Goal: Task Accomplishment & Management: Manage account settings

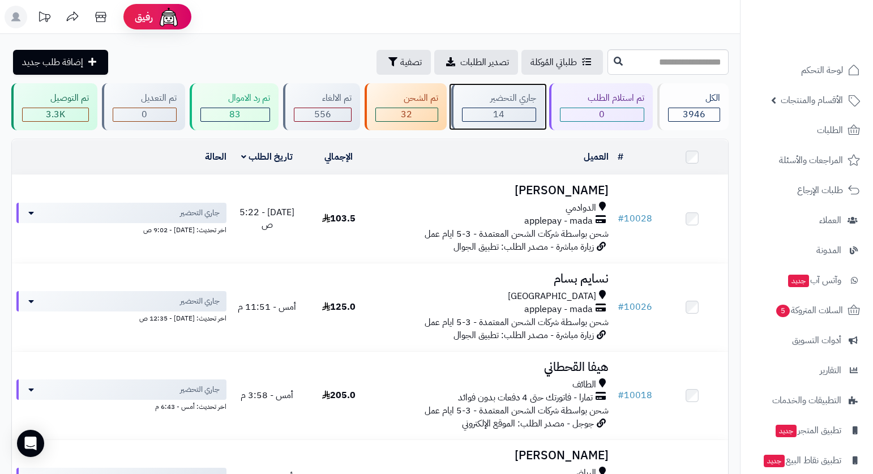
click at [516, 93] on div "جاري التحضير" at bounding box center [499, 98] width 74 height 13
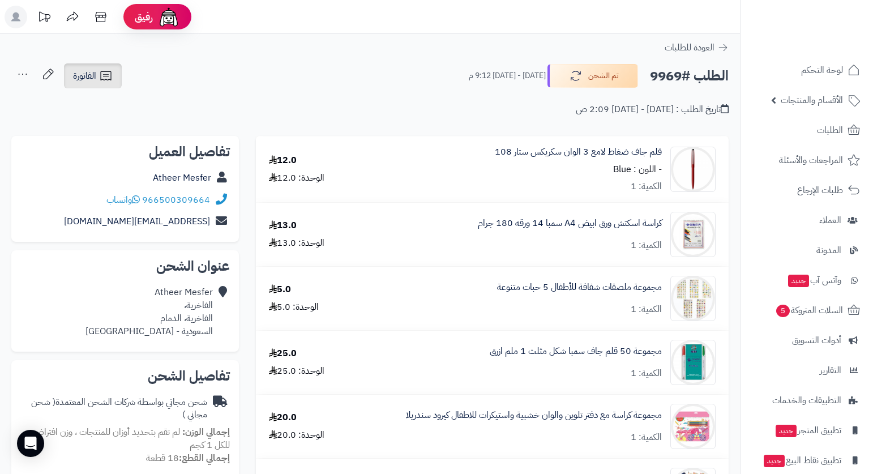
click at [99, 70] on link "الفاتورة" at bounding box center [93, 75] width 58 height 25
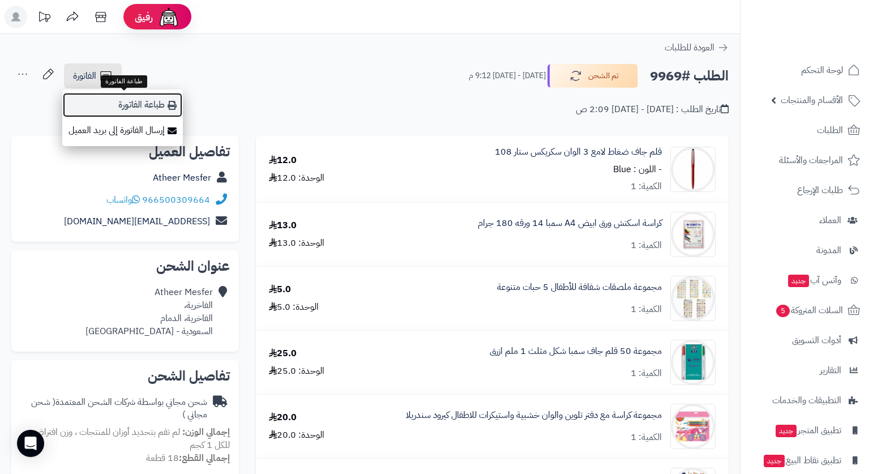
click at [157, 101] on link "طباعة الفاتورة" at bounding box center [122, 104] width 121 height 25
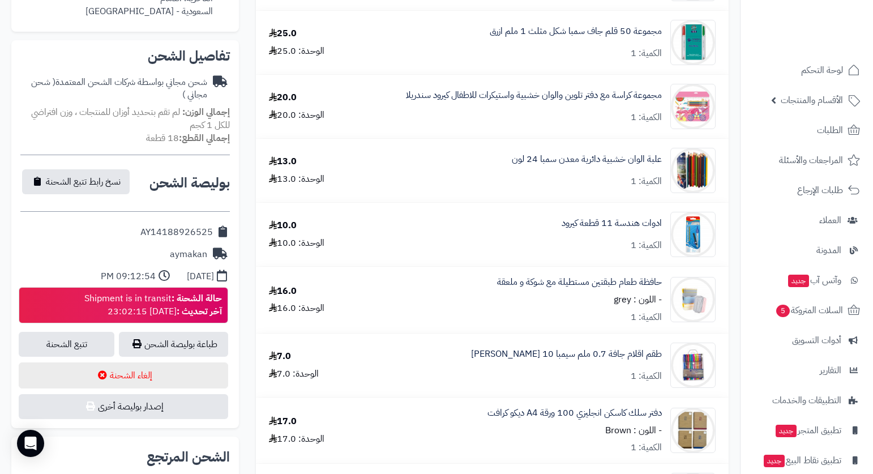
scroll to position [340, 0]
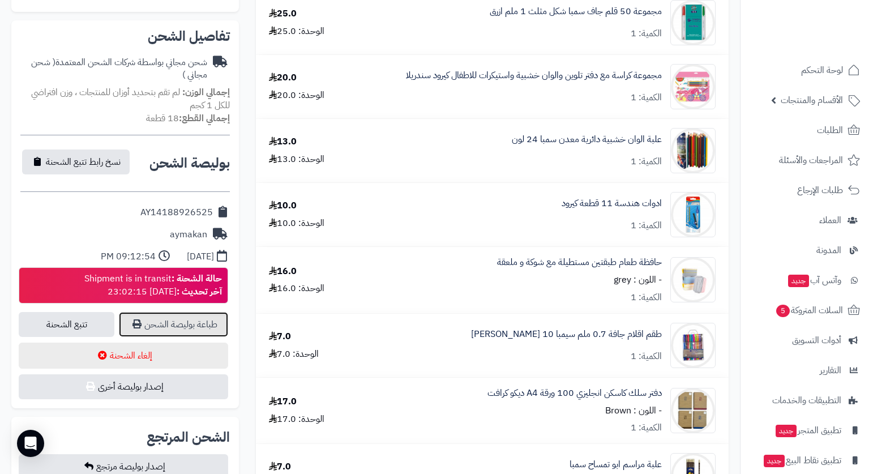
click at [185, 323] on link "طباعة بوليصة الشحن" at bounding box center [173, 324] width 109 height 25
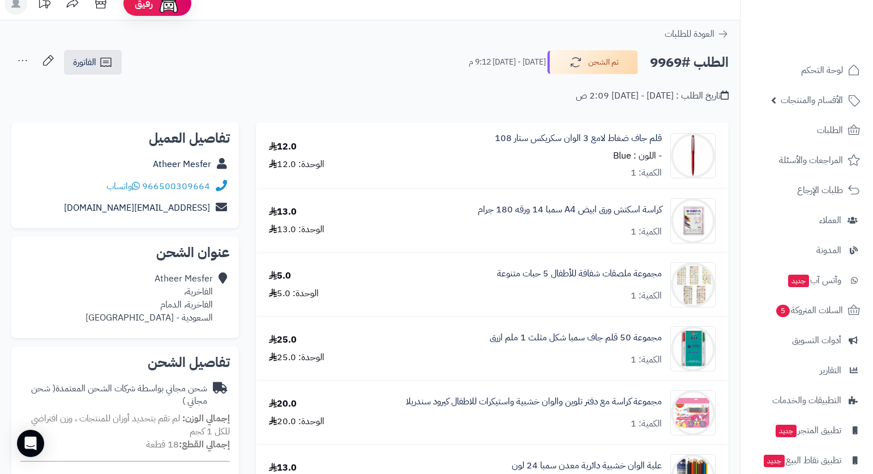
scroll to position [0, 0]
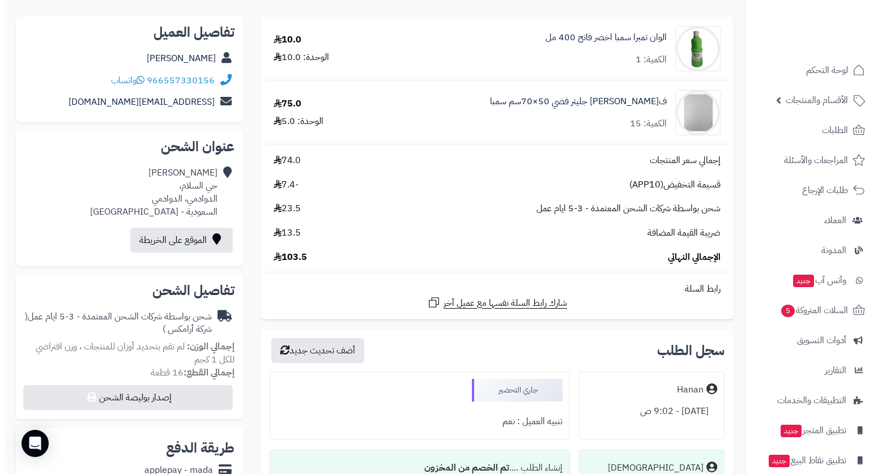
scroll to position [170, 0]
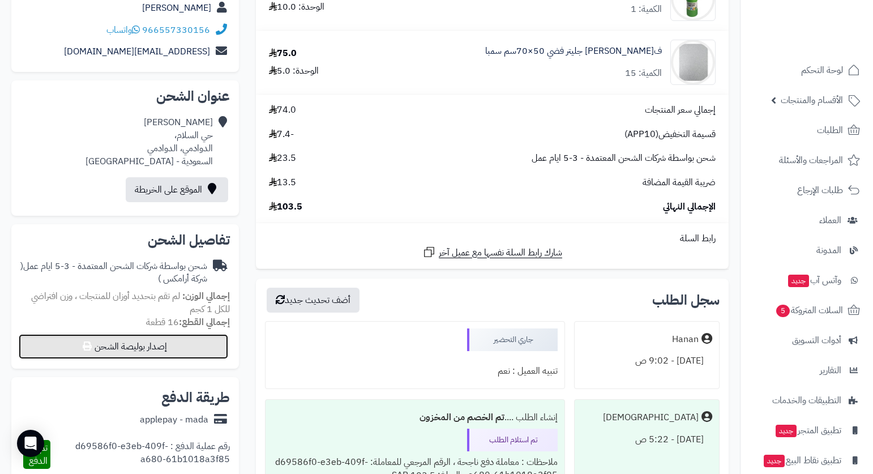
click at [173, 351] on button "إصدار بوليصة الشحن" at bounding box center [124, 346] width 210 height 25
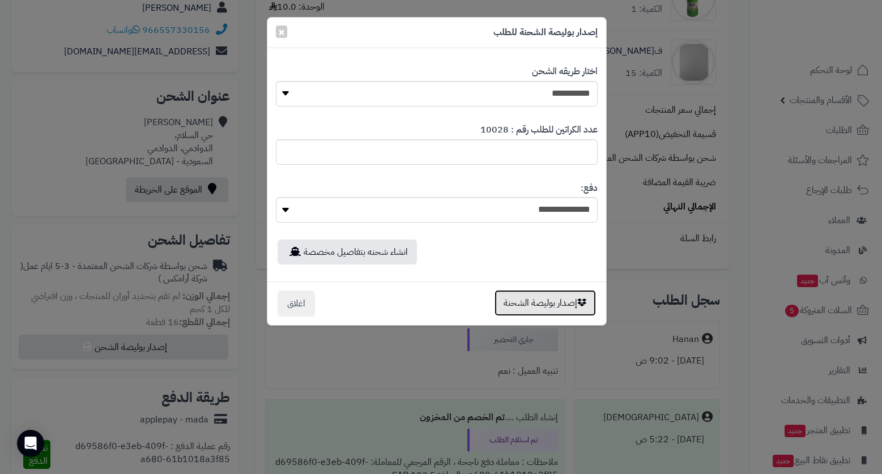
click at [555, 296] on button "إصدار بوليصة الشحنة" at bounding box center [544, 303] width 101 height 26
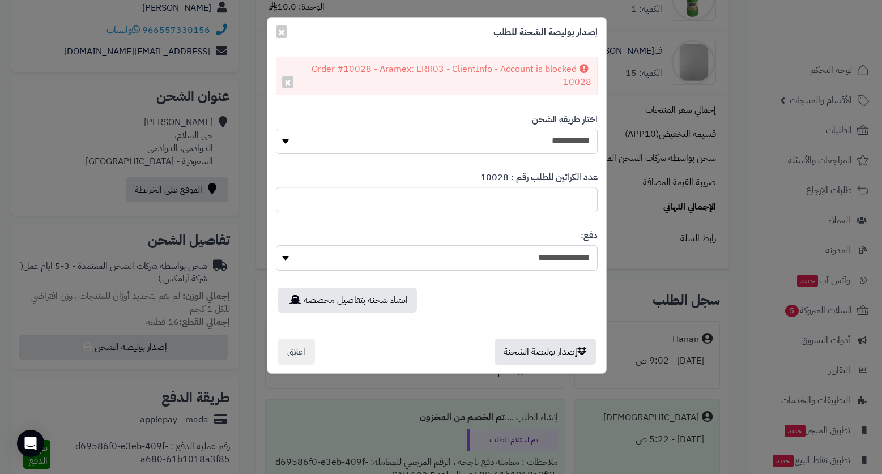
click at [567, 130] on select "**********" at bounding box center [437, 141] width 322 height 25
select select "*******"
click at [276, 129] on select "**********" at bounding box center [437, 141] width 322 height 25
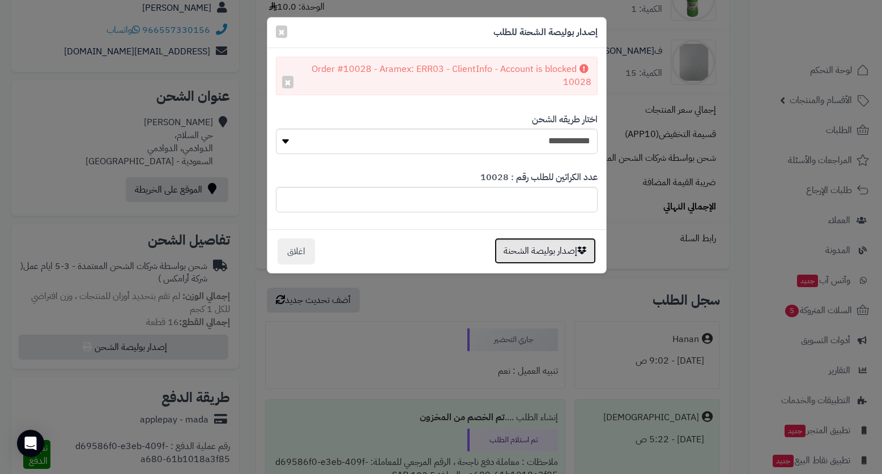
click at [542, 258] on button "إصدار بوليصة الشحنة" at bounding box center [544, 251] width 101 height 26
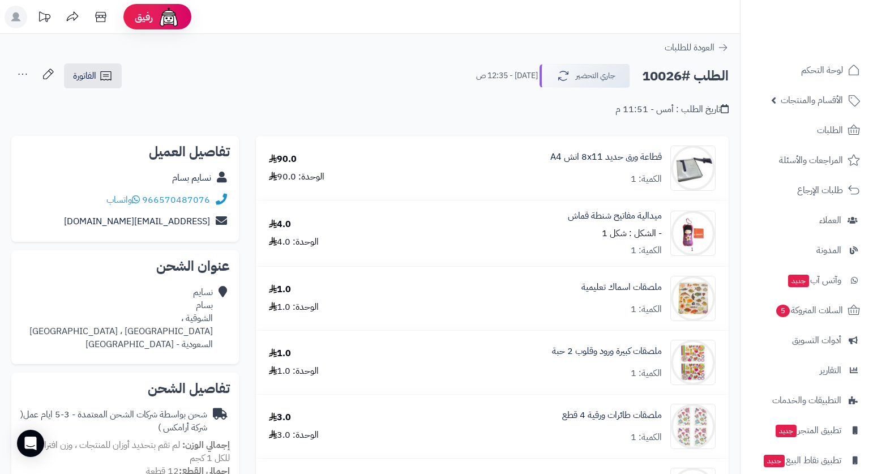
click at [603, 18] on header "رفيق ! الطلبات معالجة مكتمل إرجاع المنتجات العملاء المتواجدون الان 7463 عملاء م…" at bounding box center [436, 17] width 873 height 34
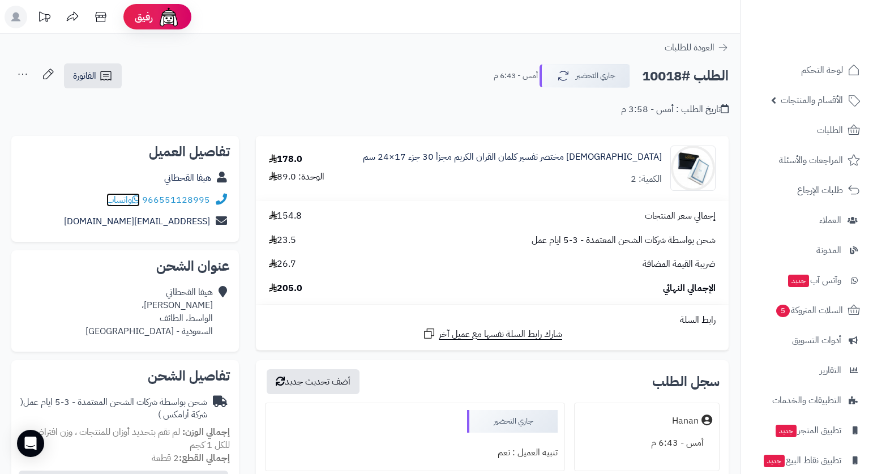
click at [113, 197] on span "واتساب" at bounding box center [122, 200] width 33 height 14
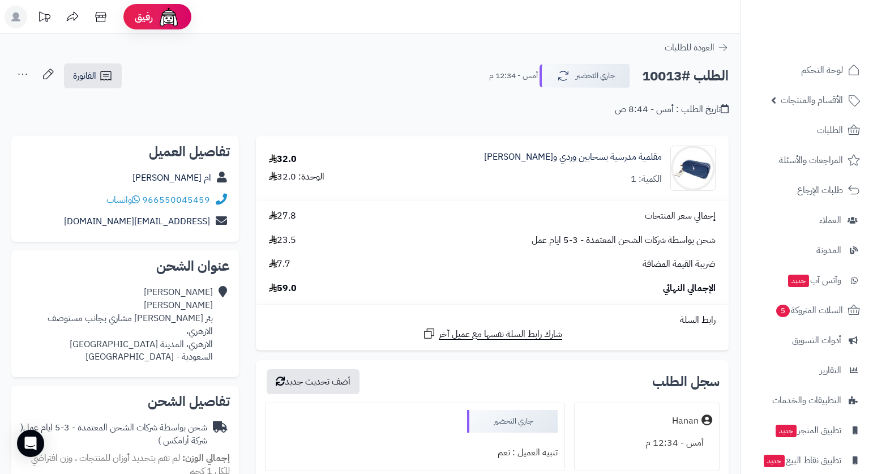
click at [375, 69] on div "الطلب #10013 جاري التحضير أمس - 12:34 م الفاتورة طباعة الفاتورة إرسال الفاتورة …" at bounding box center [369, 76] width 717 height 27
click at [84, 77] on span "الفاتورة" at bounding box center [84, 76] width 23 height 14
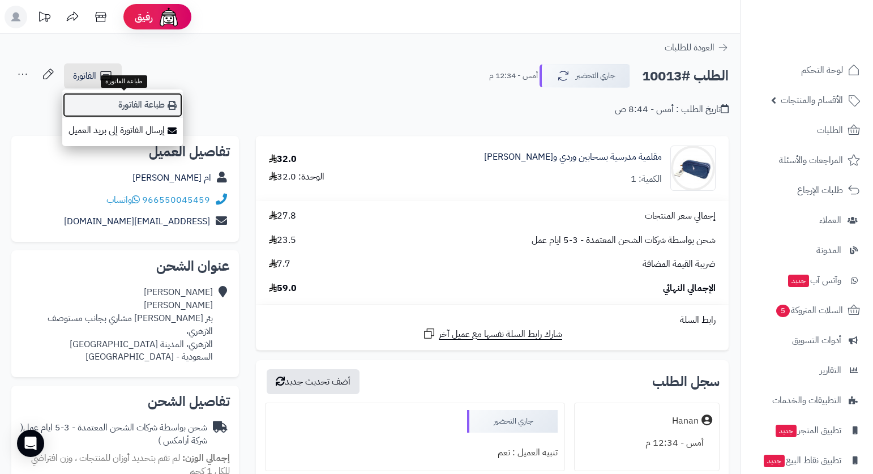
click at [151, 105] on link "طباعة الفاتورة" at bounding box center [122, 104] width 121 height 25
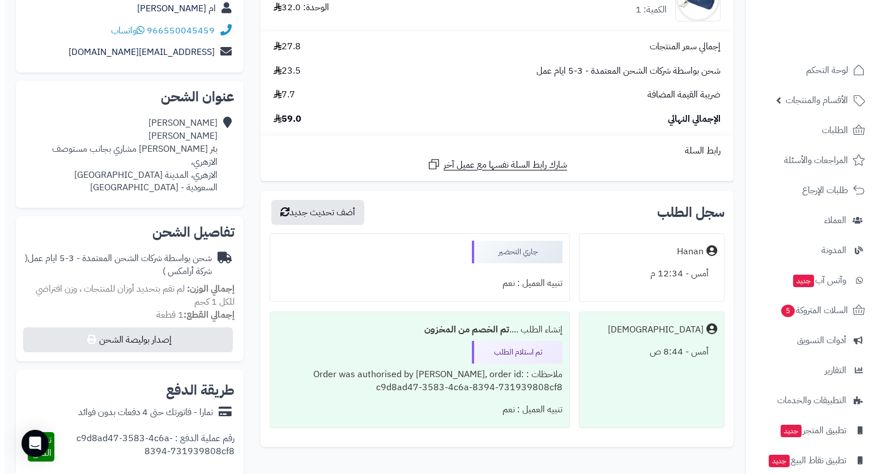
scroll to position [170, 0]
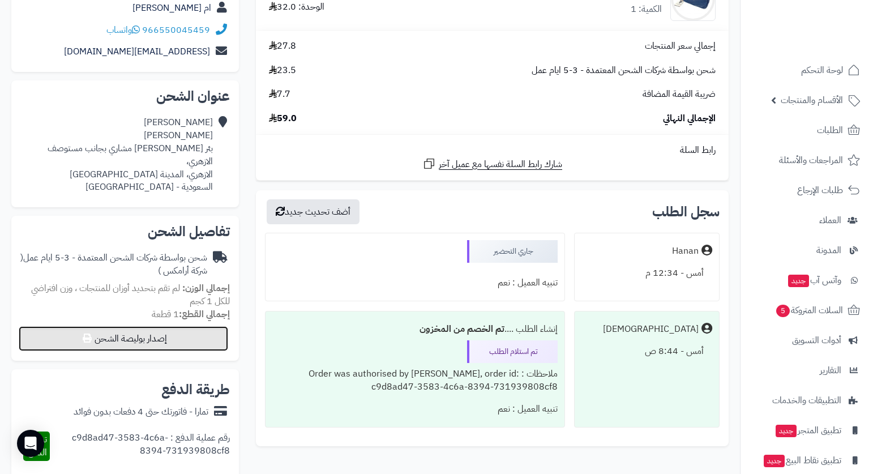
click at [154, 330] on button "إصدار بوليصة الشحن" at bounding box center [124, 338] width 210 height 25
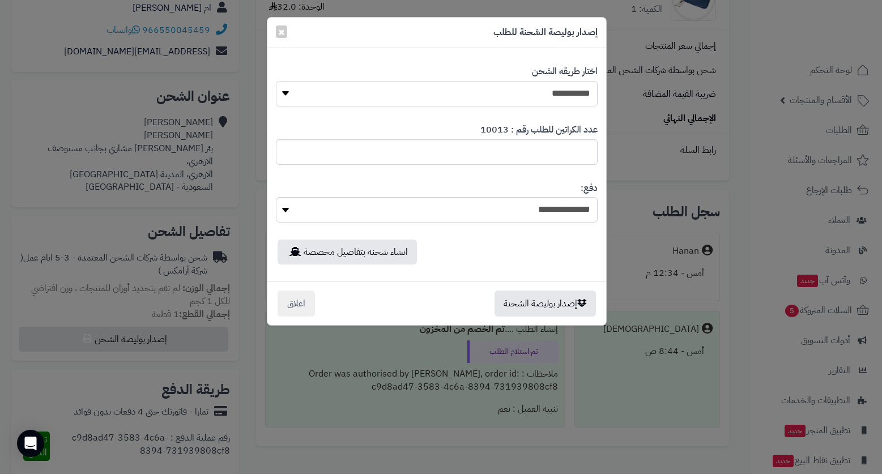
click at [574, 91] on select "**********" at bounding box center [437, 93] width 322 height 25
select select "*******"
click at [276, 81] on select "**********" at bounding box center [437, 93] width 322 height 25
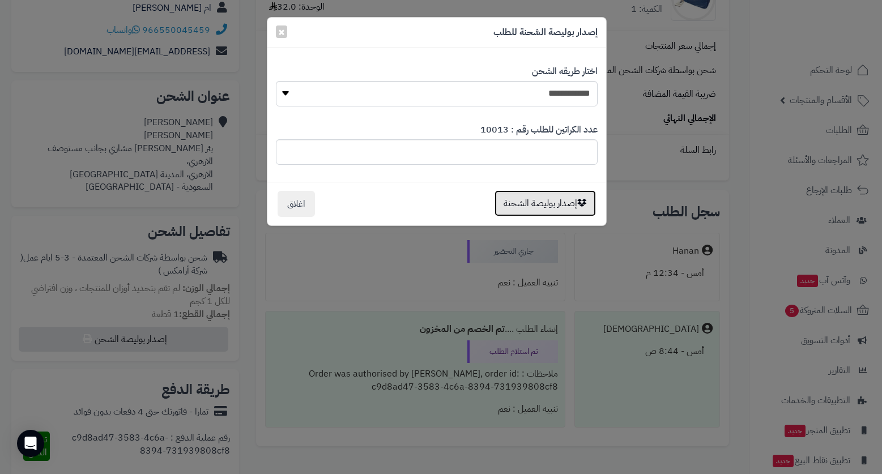
click at [566, 196] on button "إصدار بوليصة الشحنة" at bounding box center [544, 203] width 101 height 26
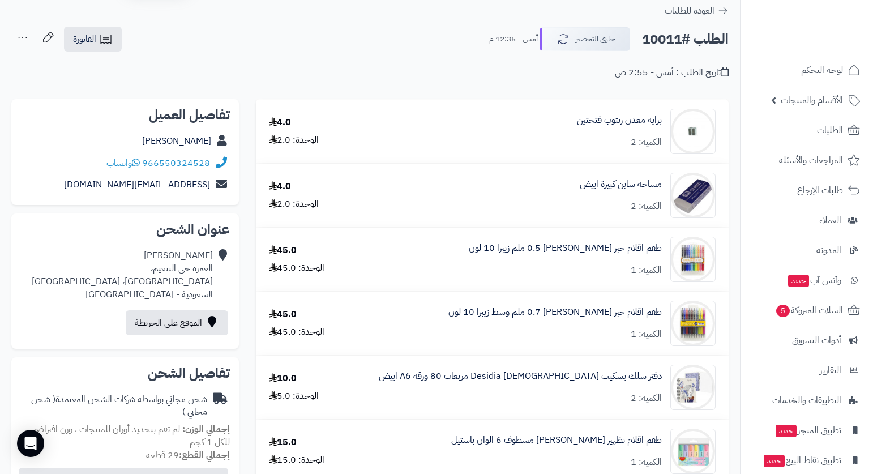
scroll to position [57, 0]
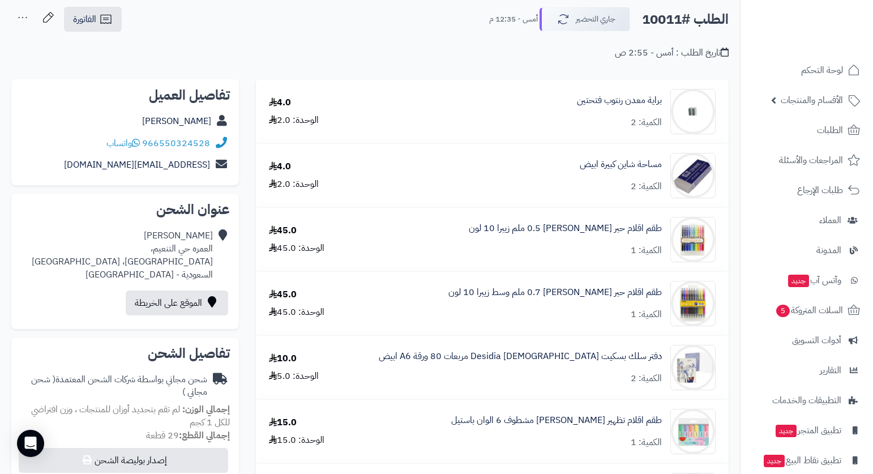
click at [591, 59] on div "**********" at bounding box center [370, 38] width 740 height 65
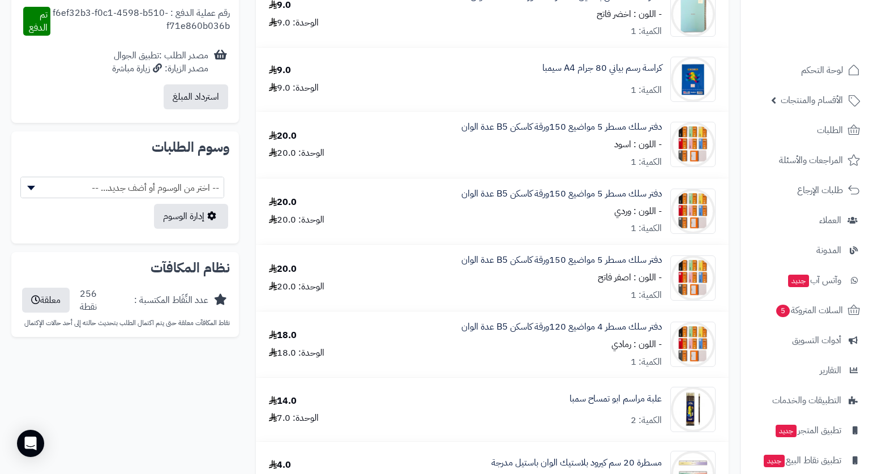
scroll to position [623, 0]
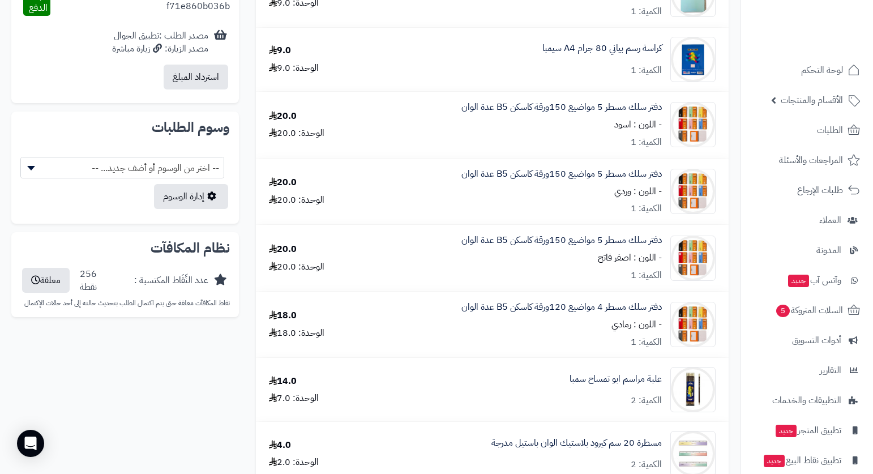
click at [740, 208] on nav "لوحة التحكم الأقسام والمنتجات المنتجات الأقسام الماركات مواصفات المنتجات مواصفا…" at bounding box center [806, 251] width 133 height 474
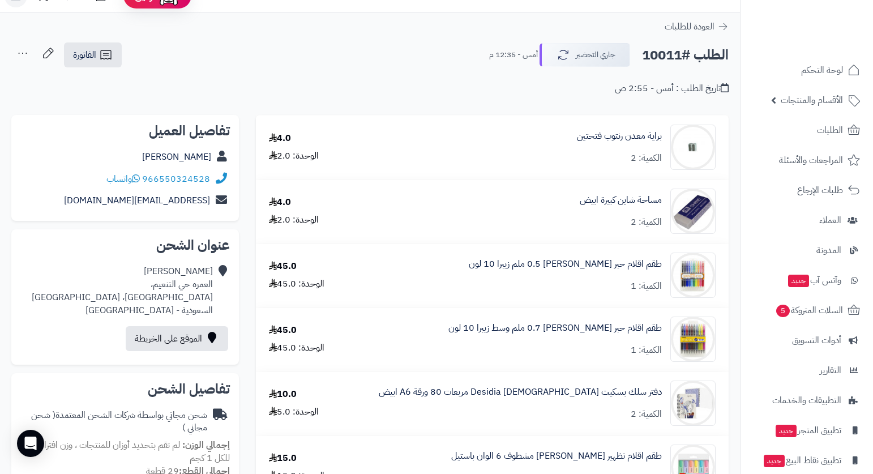
scroll to position [0, 0]
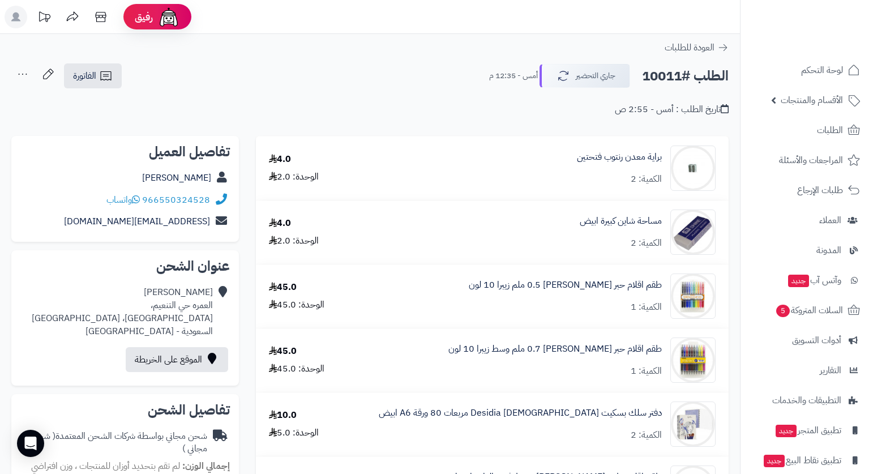
click at [413, 72] on div "الطلب #10011 جاري التحضير أمس - 12:35 م الفاتورة طباعة الفاتورة إرسال الفاتورة …" at bounding box center [369, 76] width 717 height 27
click at [88, 72] on span "الفاتورة" at bounding box center [84, 76] width 23 height 14
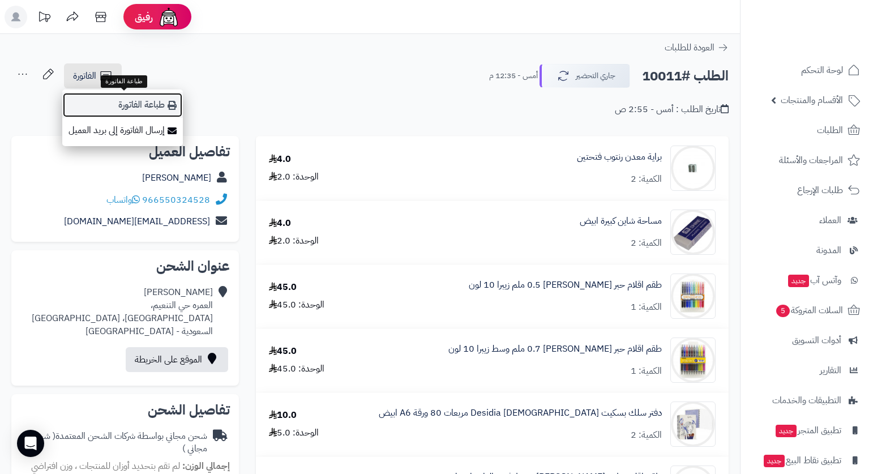
click at [157, 96] on link "طباعة الفاتورة" at bounding box center [122, 104] width 121 height 25
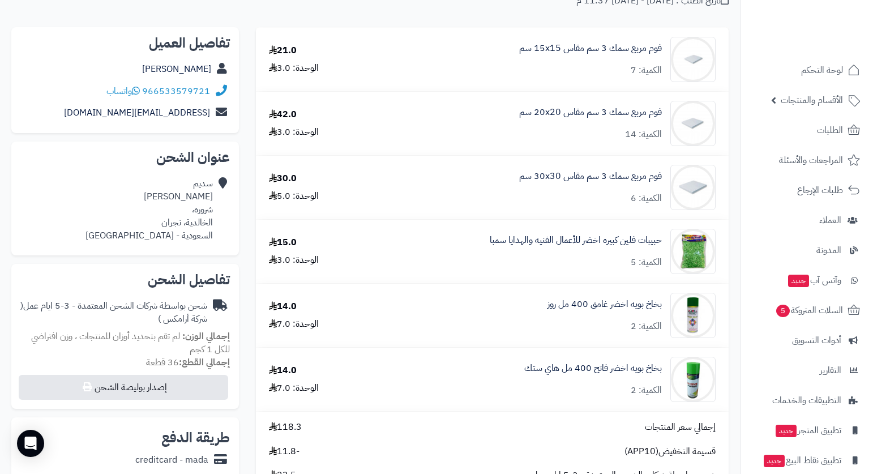
scroll to position [113, 0]
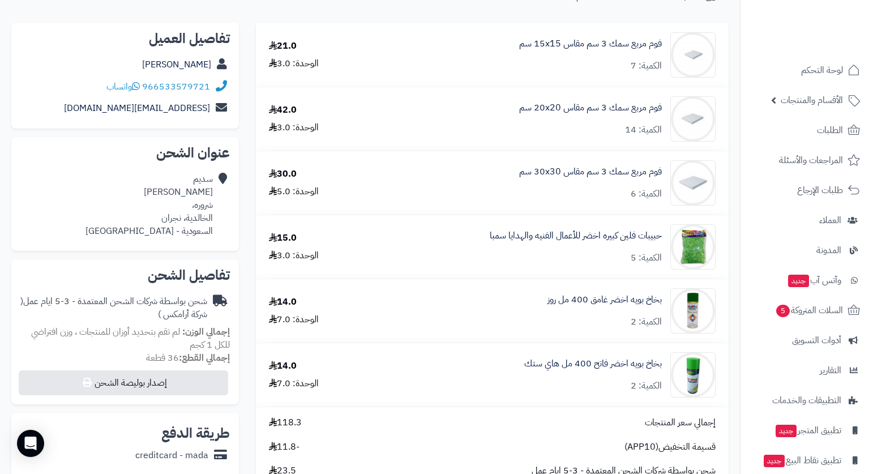
click at [662, 12] on input "**********" at bounding box center [370, 12] width 740 height 3
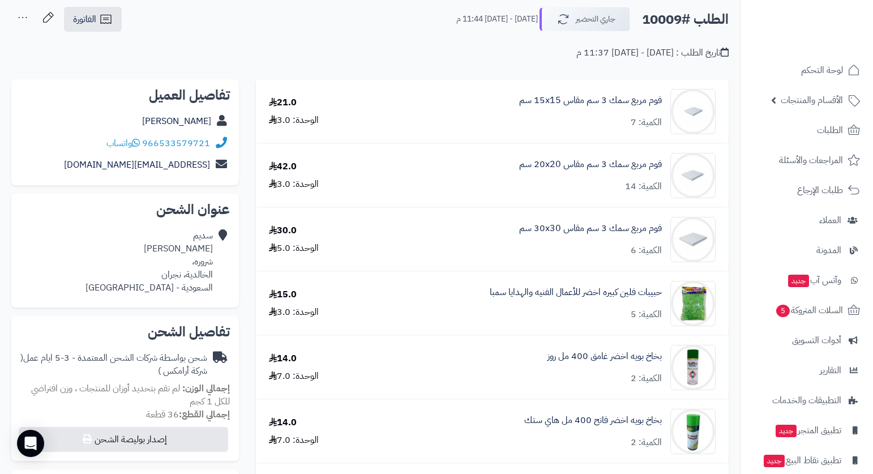
scroll to position [0, 0]
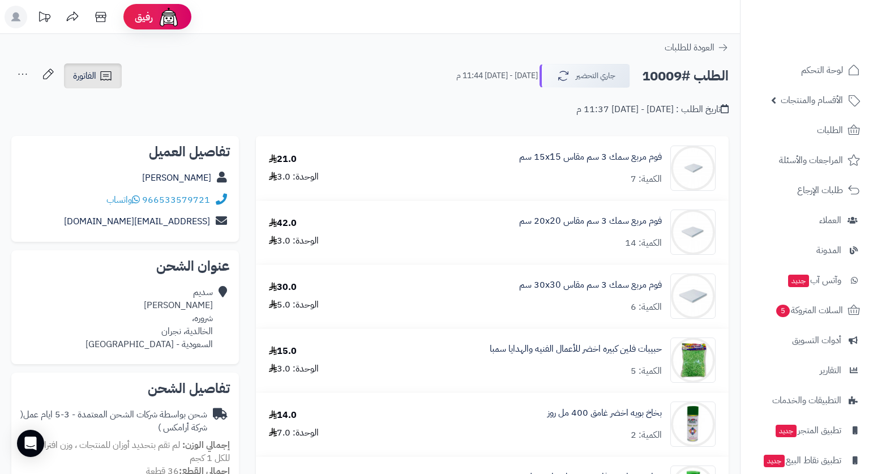
click at [95, 72] on span "الفاتورة" at bounding box center [84, 76] width 23 height 14
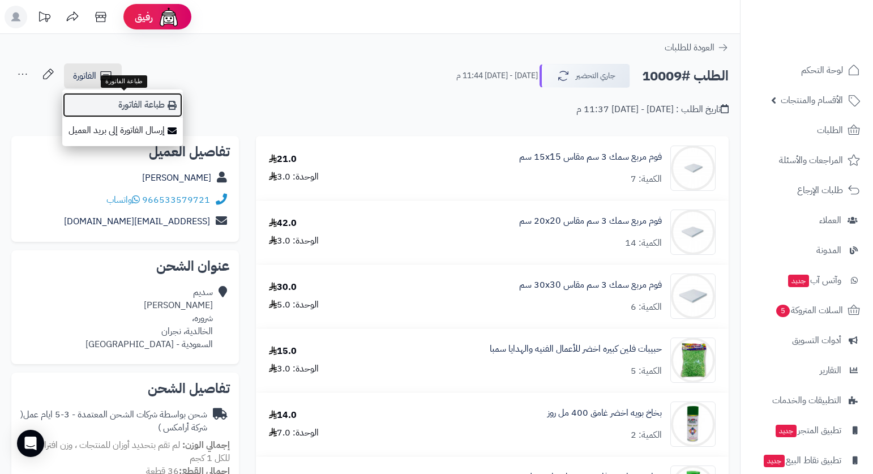
click at [149, 101] on link "طباعة الفاتورة" at bounding box center [122, 104] width 121 height 25
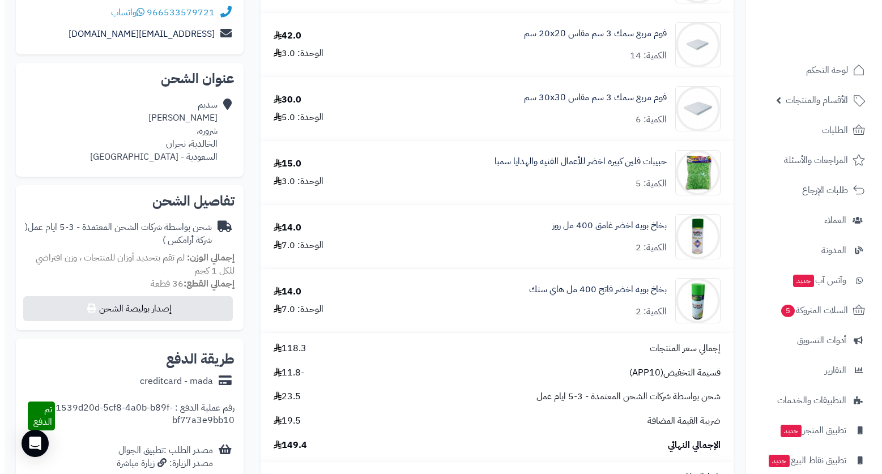
scroll to position [283, 0]
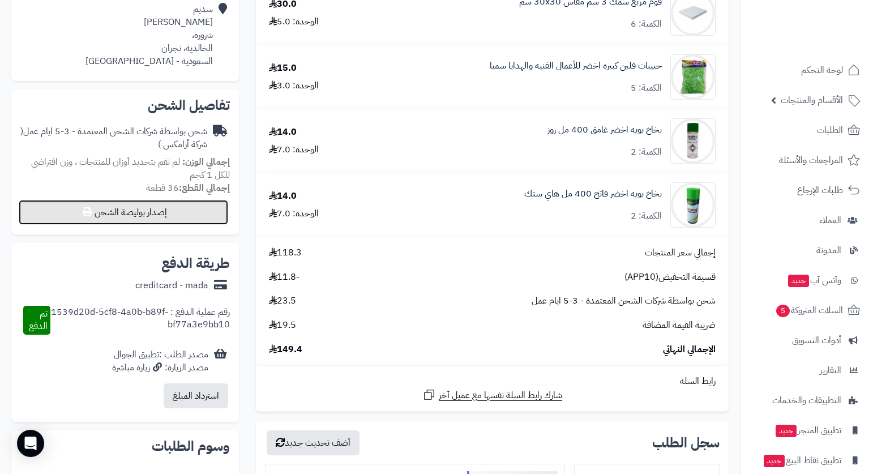
click at [171, 220] on button "إصدار بوليصة الشحن" at bounding box center [124, 212] width 210 height 25
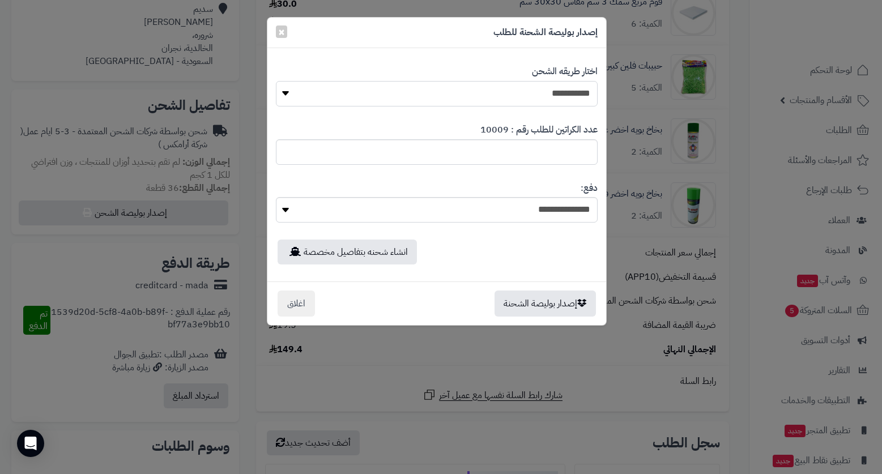
click at [569, 96] on select "**********" at bounding box center [437, 93] width 322 height 25
select select "*******"
click at [276, 81] on select "**********" at bounding box center [437, 93] width 322 height 25
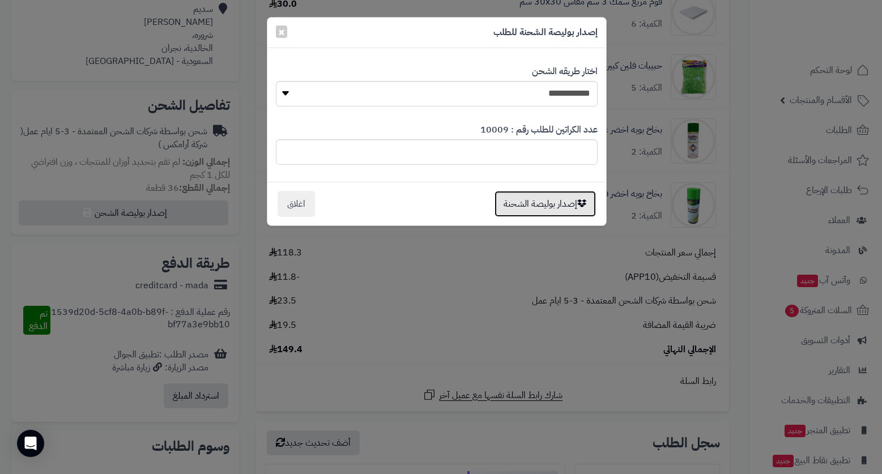
click at [574, 212] on button "إصدار بوليصة الشحنة" at bounding box center [544, 204] width 101 height 26
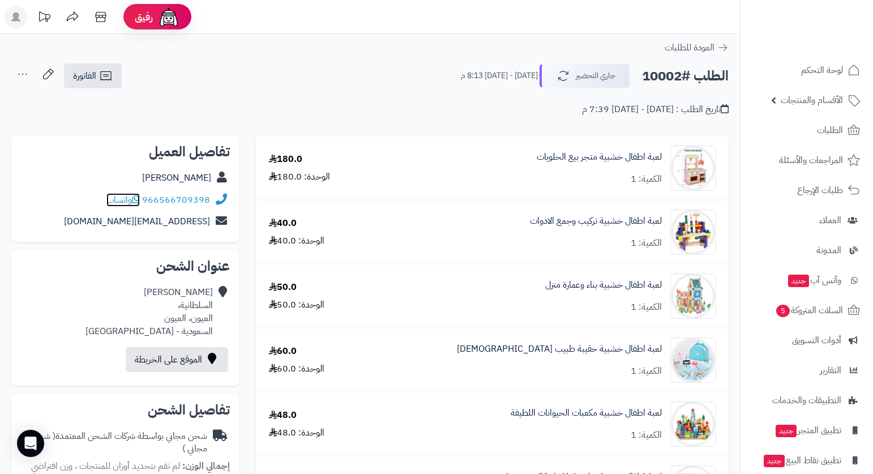
click at [115, 203] on span "واتساب" at bounding box center [122, 200] width 33 height 14
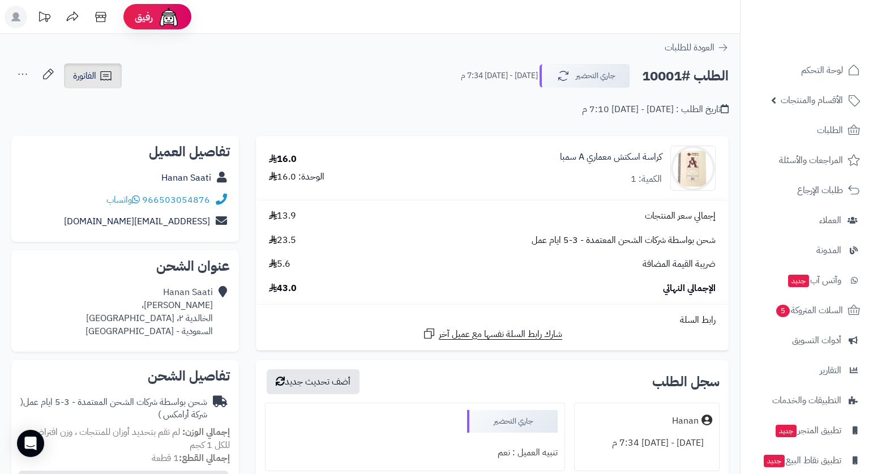
click at [102, 72] on icon at bounding box center [106, 76] width 14 height 14
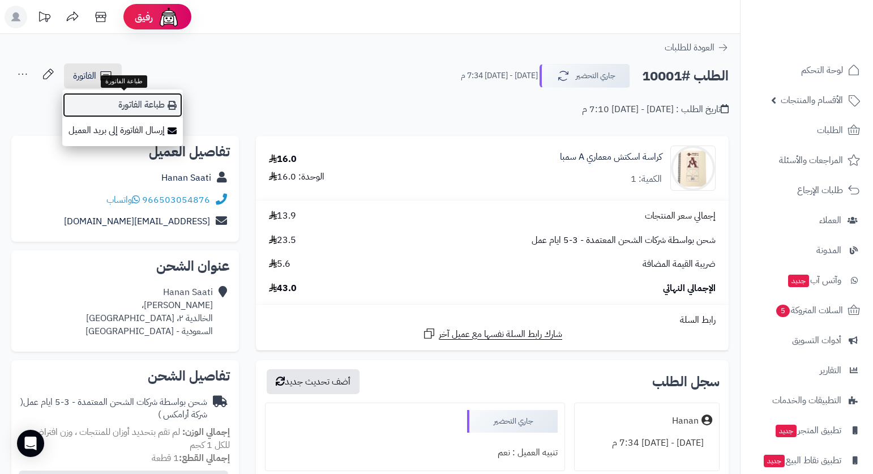
click at [130, 99] on link "طباعة الفاتورة" at bounding box center [122, 104] width 121 height 25
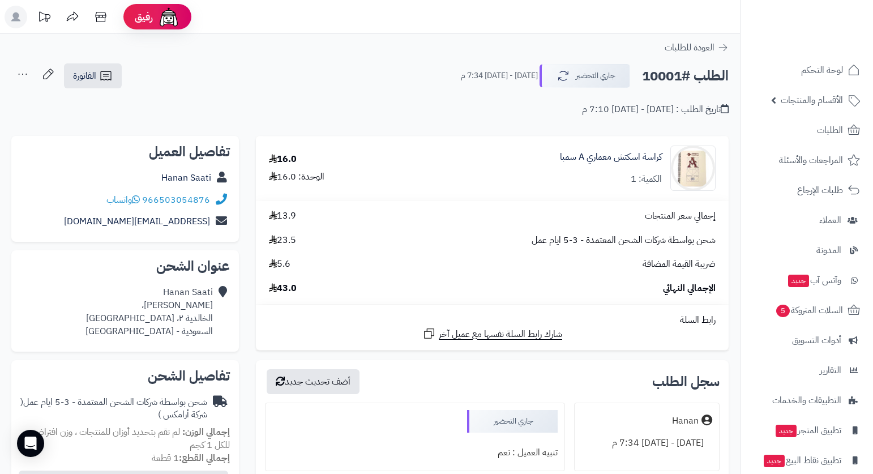
click at [298, 69] on div "الطلب #10001 جاري التحضير الجمعة - ٢٩ أغسطس ٢٠٢٥ - 7:34 م الفاتورة طباعة الفاتو…" at bounding box center [369, 76] width 717 height 27
click at [595, 76] on button "جاري التحضير" at bounding box center [585, 75] width 91 height 24
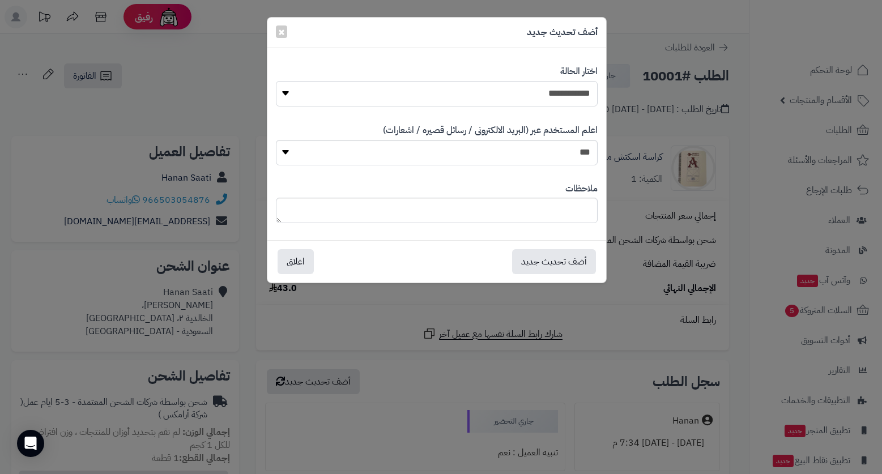
click at [584, 89] on select "**********" at bounding box center [437, 93] width 322 height 25
select select "*"
click at [276, 81] on select "**********" at bounding box center [437, 93] width 322 height 25
click at [559, 262] on button "أضف تحديث جديد" at bounding box center [554, 261] width 84 height 25
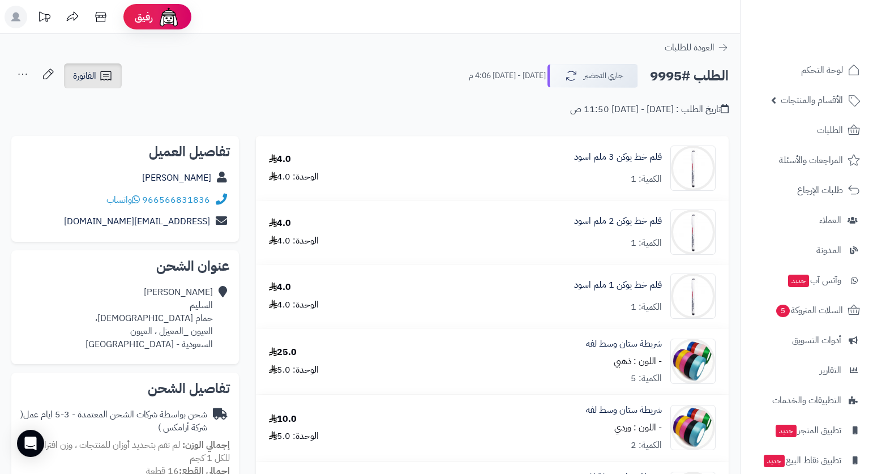
click at [93, 76] on span "الفاتورة" at bounding box center [84, 76] width 23 height 14
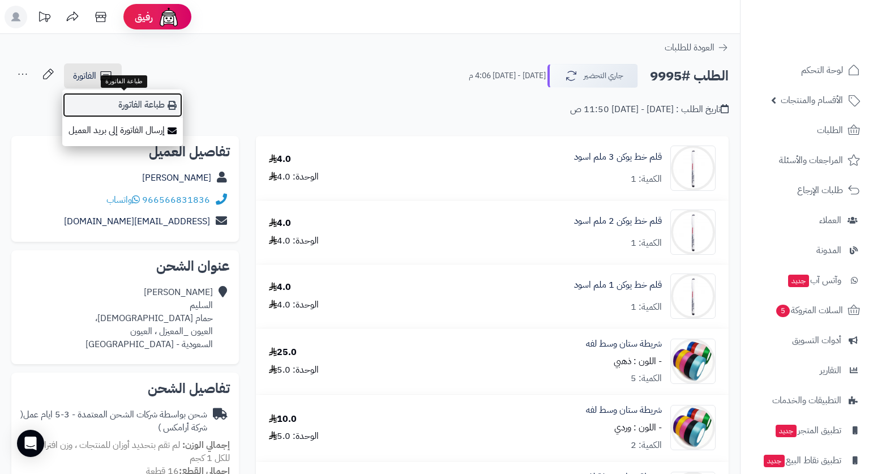
click at [156, 102] on link "طباعة الفاتورة" at bounding box center [122, 104] width 121 height 25
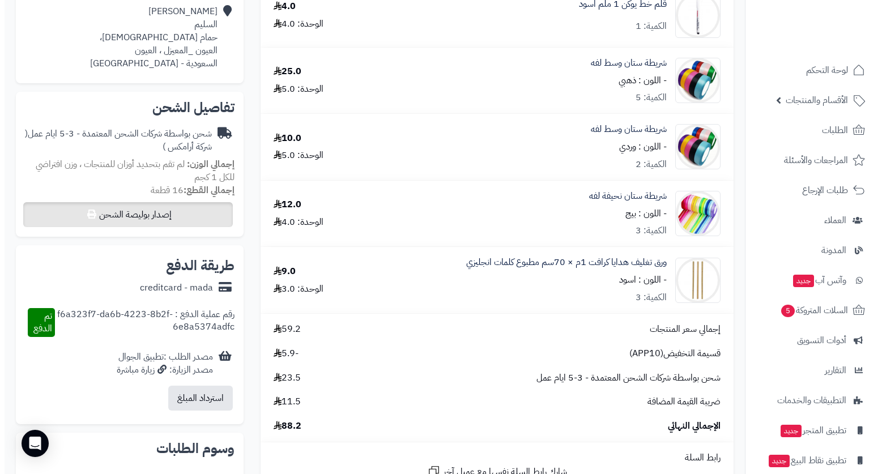
scroll to position [283, 0]
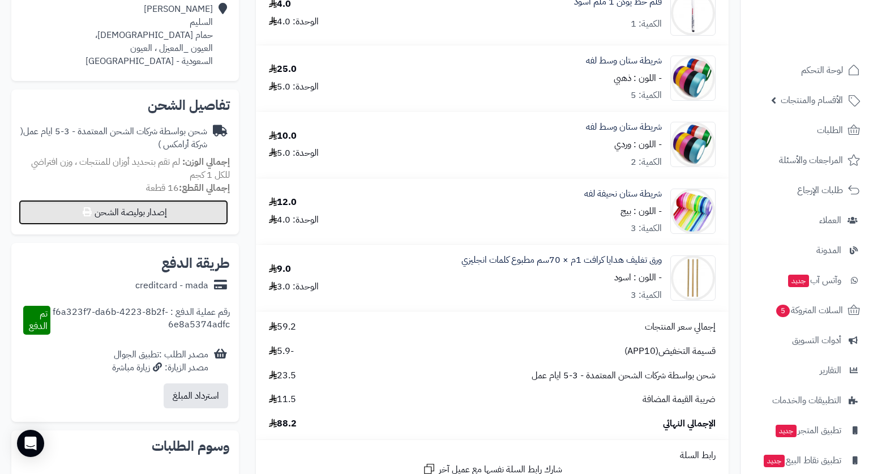
click at [191, 213] on button "إصدار بوليصة الشحن" at bounding box center [124, 212] width 210 height 25
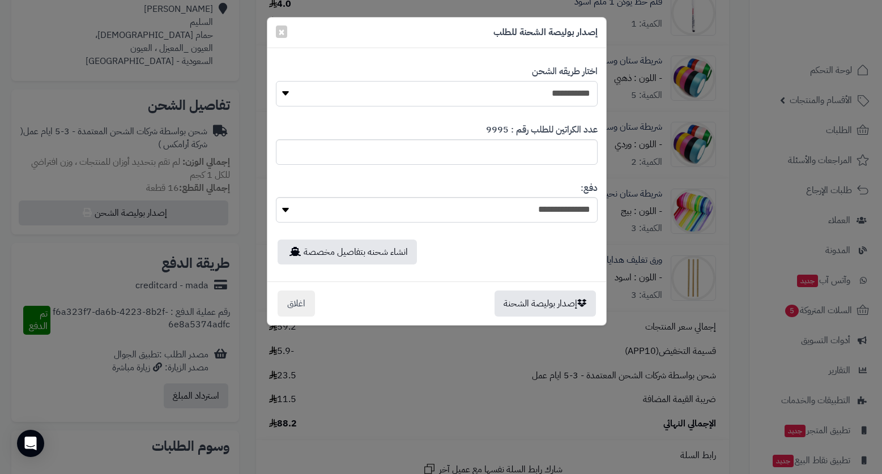
click at [517, 92] on select "**********" at bounding box center [437, 93] width 322 height 25
select select "*******"
click at [276, 81] on select "**********" at bounding box center [437, 93] width 322 height 25
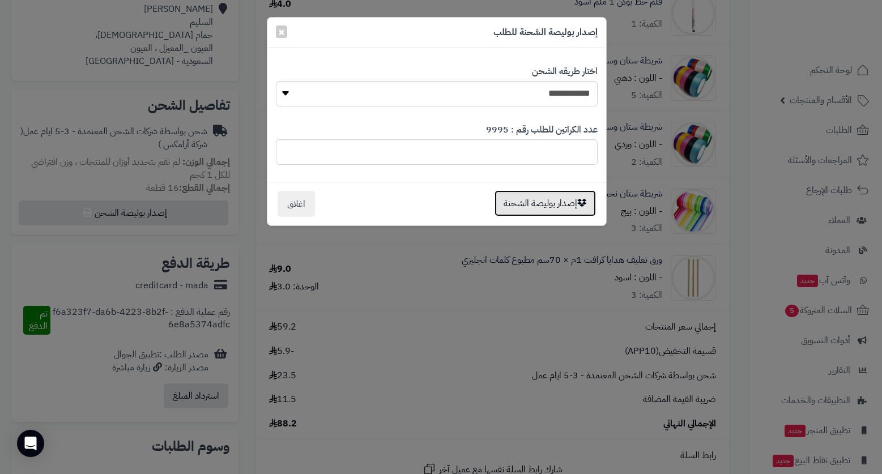
click at [570, 207] on button "إصدار بوليصة الشحنة" at bounding box center [544, 203] width 101 height 26
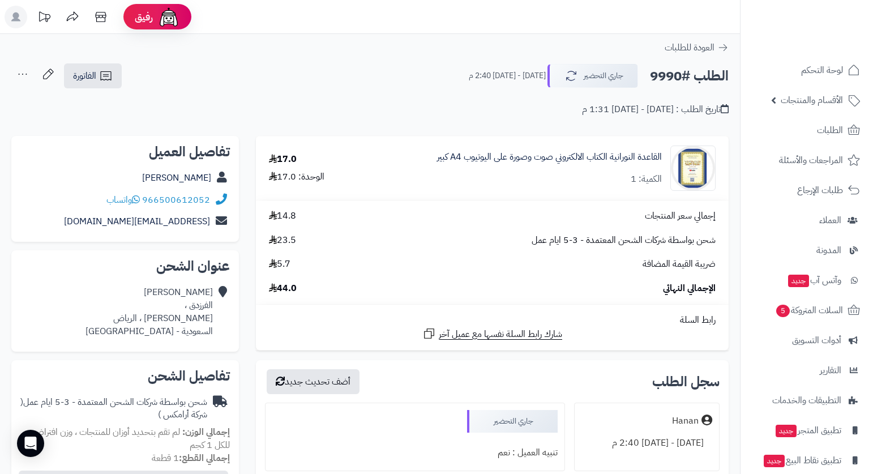
click at [319, 76] on div "الطلب #9990 جاري التحضير الخميس - ٢٨ أغسطس ٢٠٢٥ - 2:40 م الفاتورة طباعة الفاتور…" at bounding box center [369, 76] width 717 height 27
click at [93, 71] on span "الفاتورة" at bounding box center [84, 76] width 23 height 14
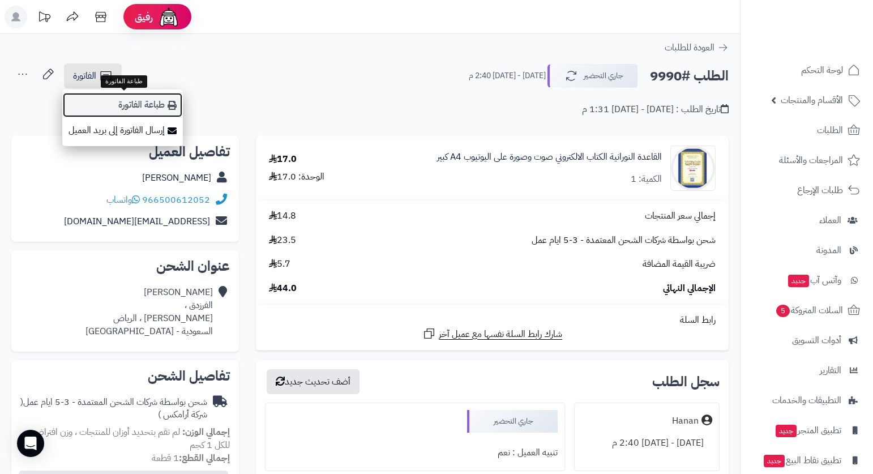
click at [143, 108] on link "طباعة الفاتورة" at bounding box center [122, 104] width 121 height 25
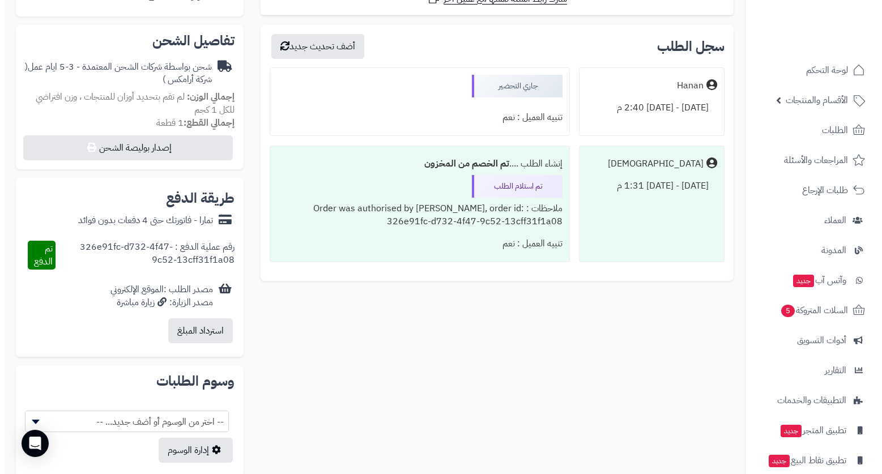
scroll to position [340, 0]
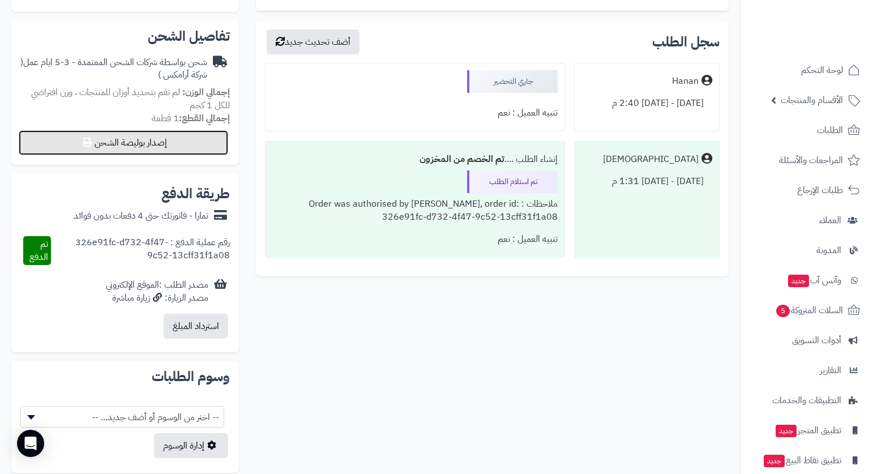
click at [168, 148] on button "إصدار بوليصة الشحن" at bounding box center [124, 142] width 210 height 25
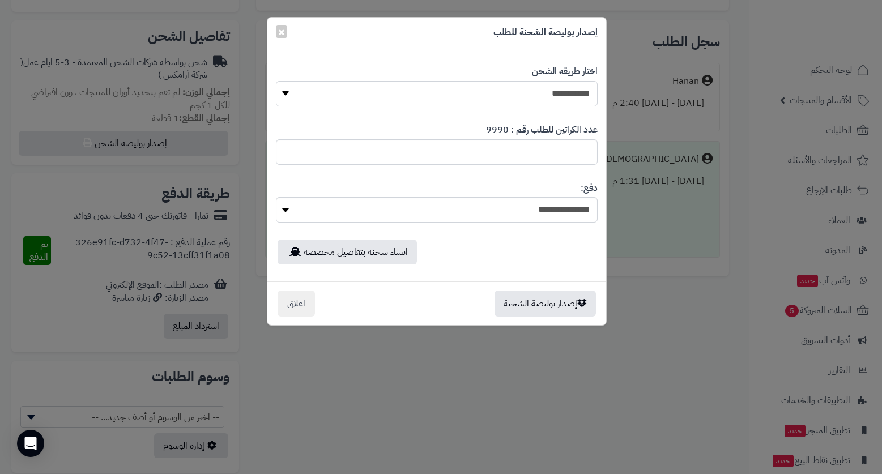
click at [576, 93] on select "**********" at bounding box center [437, 93] width 322 height 25
select select "*******"
click at [276, 81] on select "**********" at bounding box center [437, 93] width 322 height 25
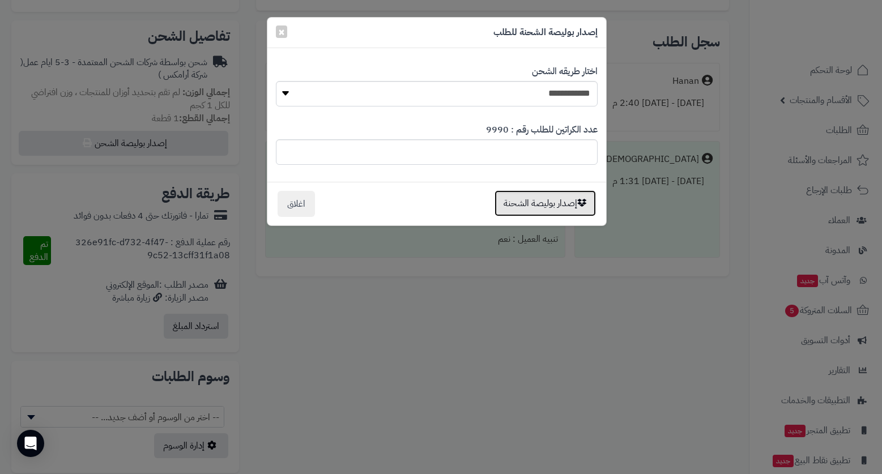
click at [565, 209] on button "إصدار بوليصة الشحنة" at bounding box center [544, 203] width 101 height 26
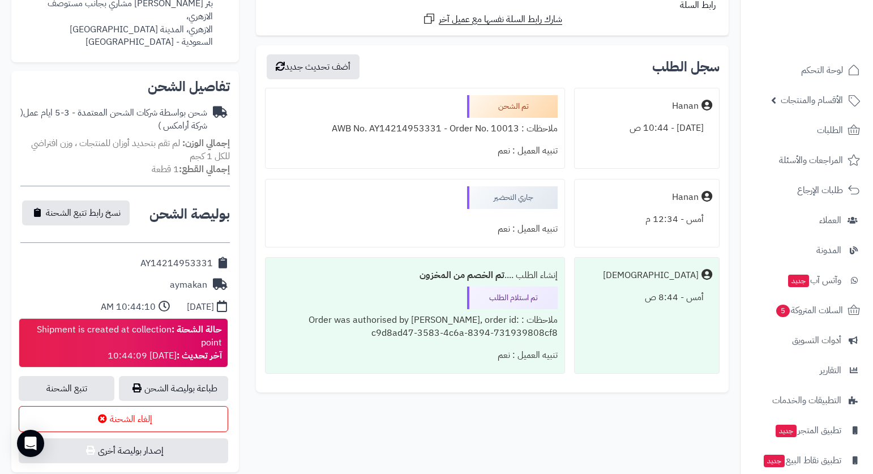
scroll to position [340, 0]
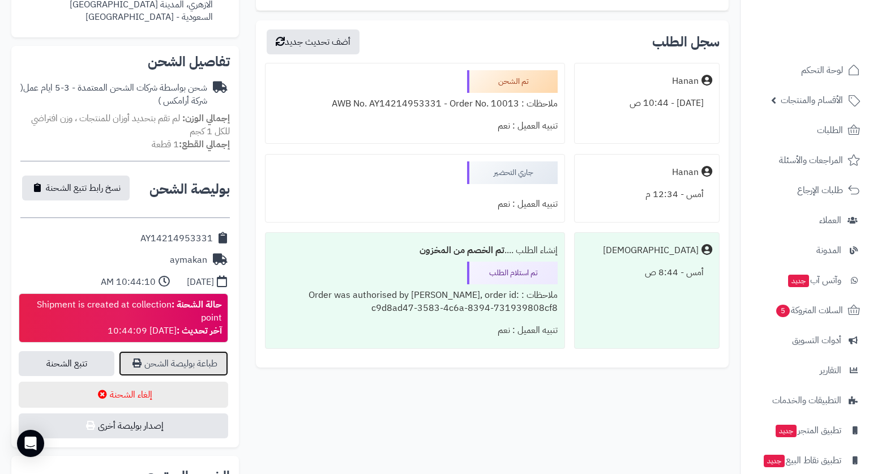
click at [191, 351] on link "طباعة بوليصة الشحن" at bounding box center [173, 363] width 109 height 25
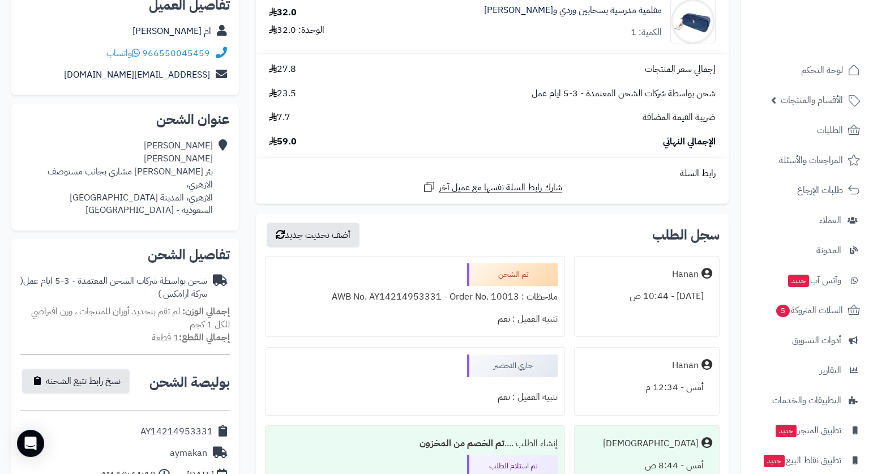
scroll to position [0, 0]
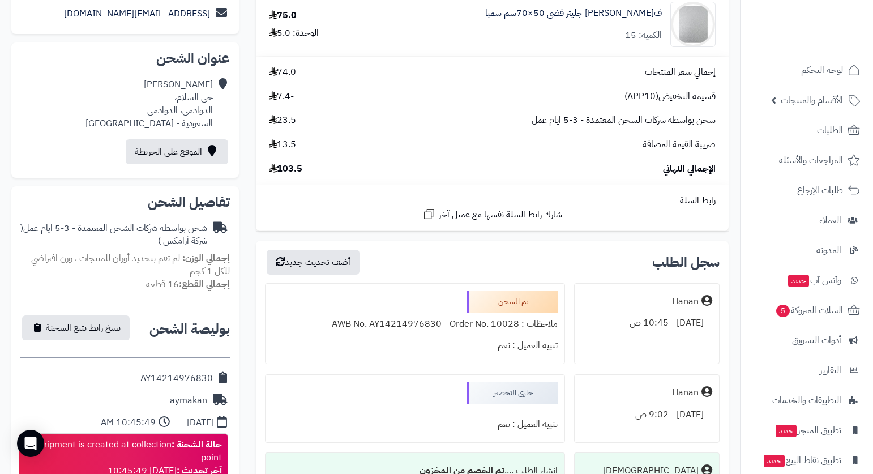
scroll to position [283, 0]
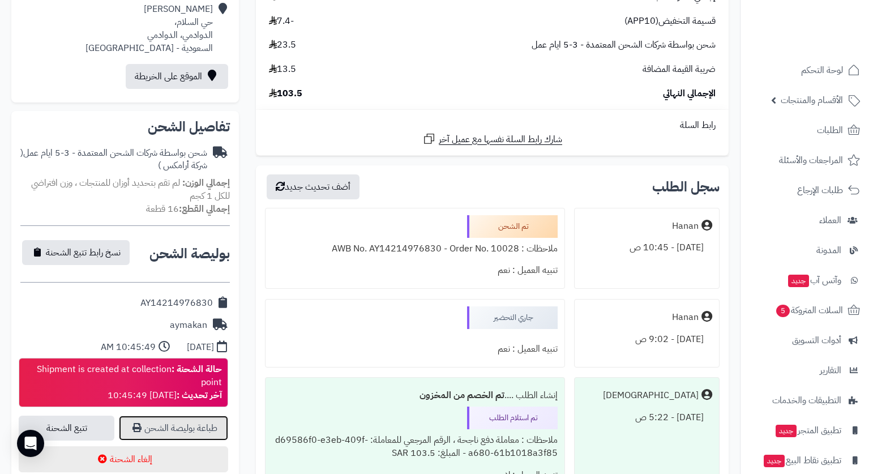
click at [211, 433] on link "طباعة بوليصة الشحن" at bounding box center [173, 428] width 109 height 25
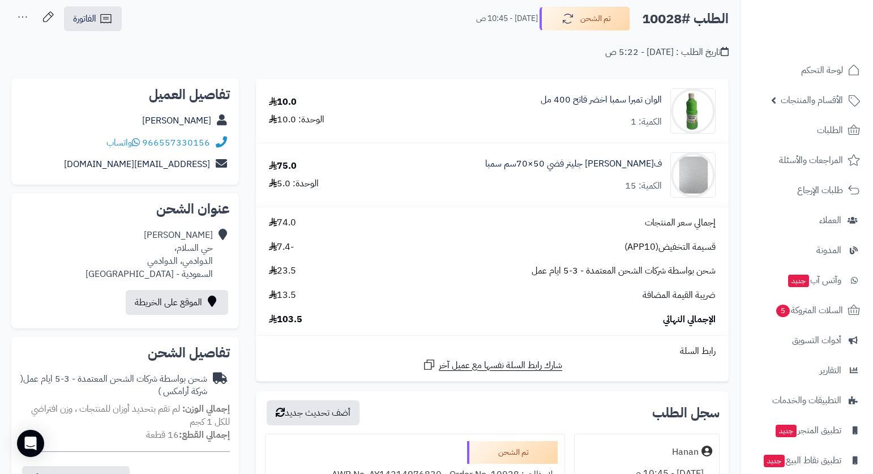
scroll to position [57, 0]
click at [104, 23] on icon at bounding box center [106, 19] width 14 height 14
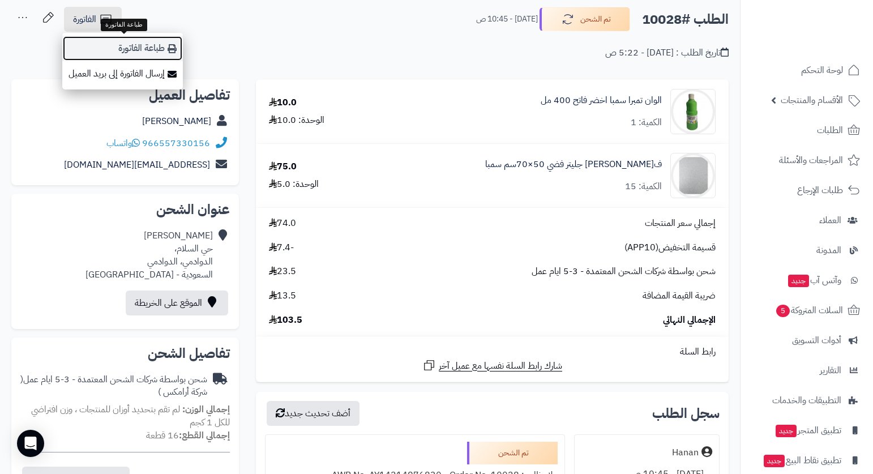
click at [155, 48] on link "طباعة الفاتورة" at bounding box center [122, 48] width 121 height 25
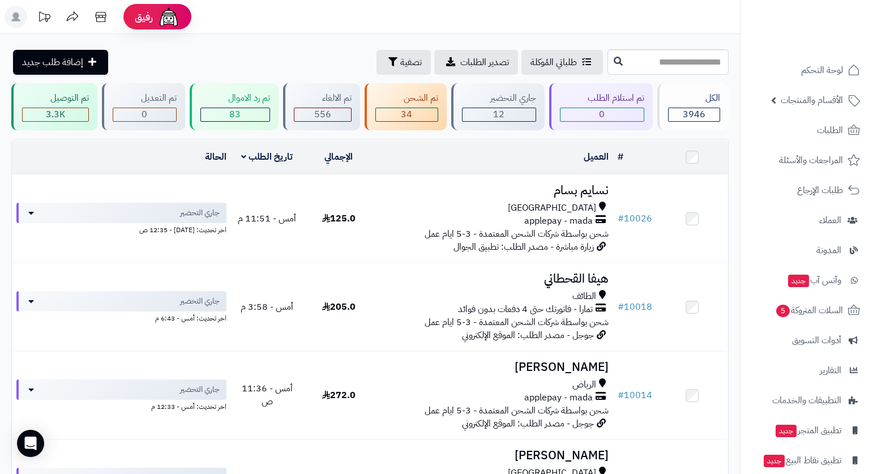
click at [656, 19] on header "رفيق ! 0 الطلبات معالجة مكتمل إرجاع المنتجات العملاء المتواجدون الان 7463 عملاء…" at bounding box center [436, 17] width 873 height 34
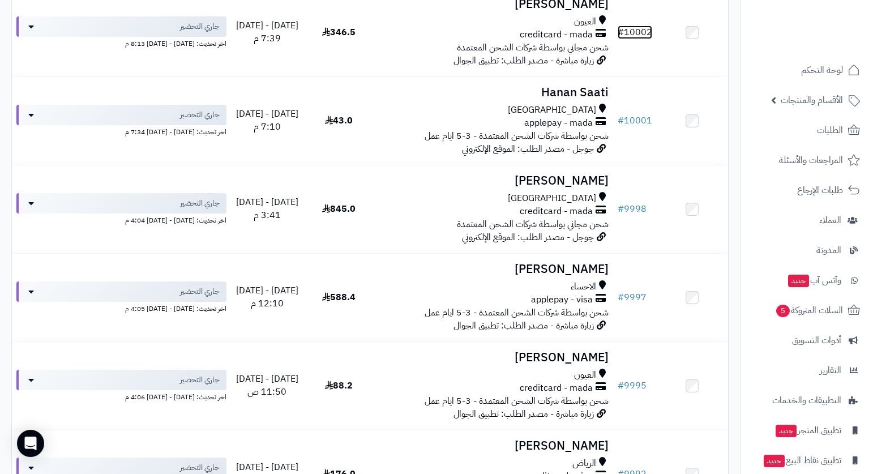
scroll to position [644, 0]
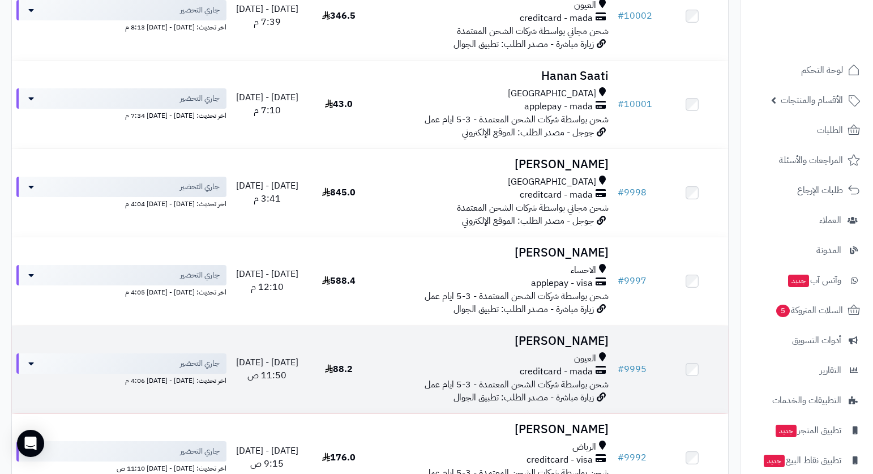
click at [533, 386] on span "شحن بواسطة شركات الشحن المعتمدة - 3-5 ايام عمل" at bounding box center [517, 385] width 184 height 14
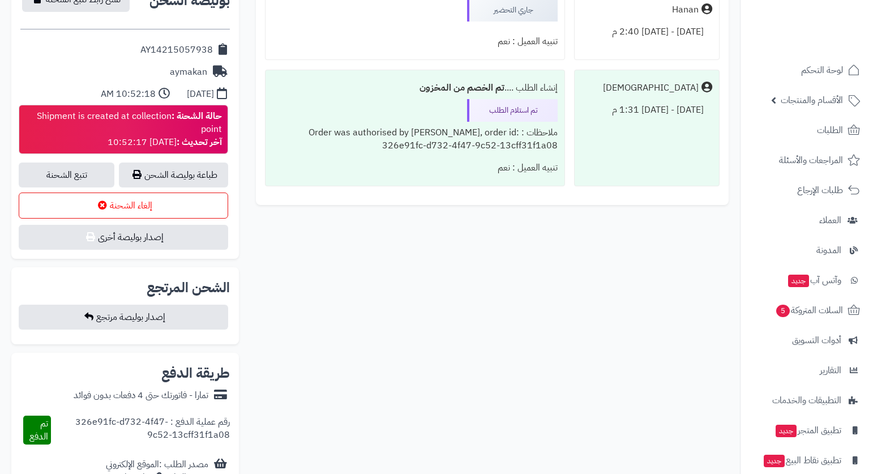
scroll to position [510, 0]
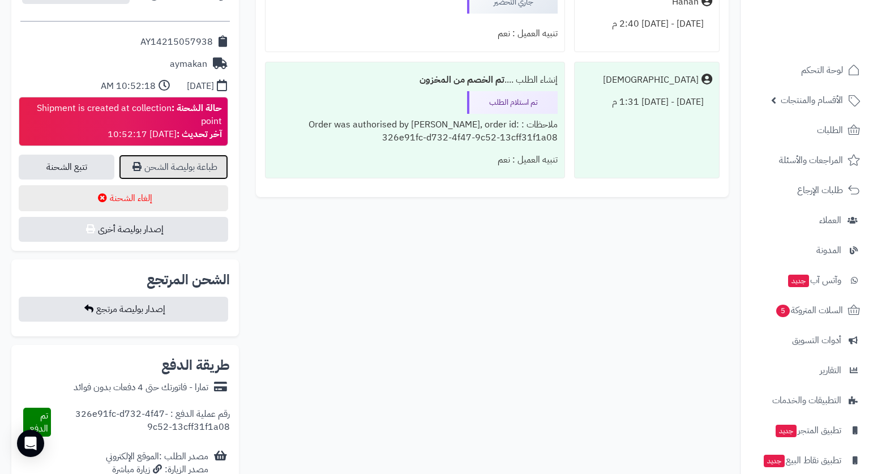
click at [196, 164] on link "طباعة بوليصة الشحن" at bounding box center [173, 167] width 109 height 25
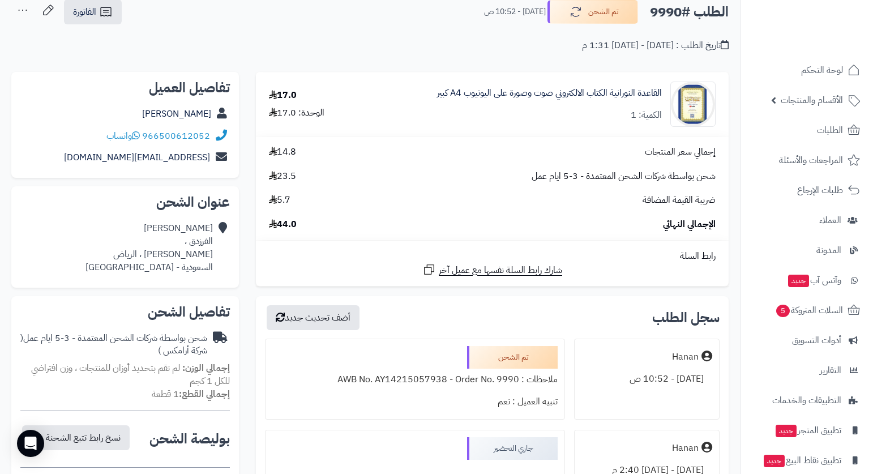
scroll to position [57, 0]
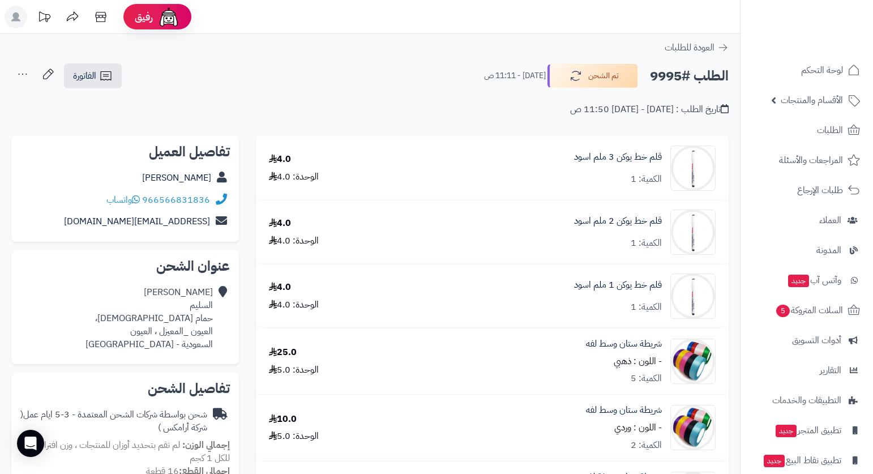
scroll to position [283, 0]
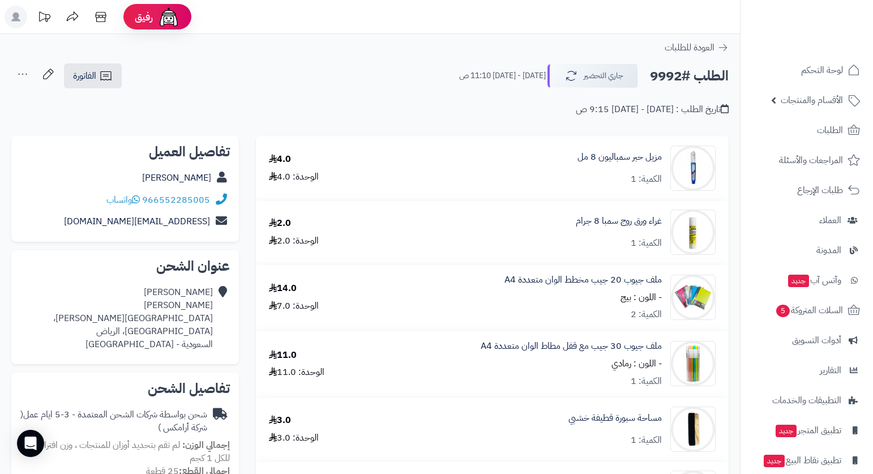
click at [323, 86] on div "الطلب #9992 جاري التحضير الجمعة - ٢٩ أغسطس ٢٠٢٥ - 11:10 ص الفاتورة طباعة الفاتو…" at bounding box center [369, 76] width 717 height 27
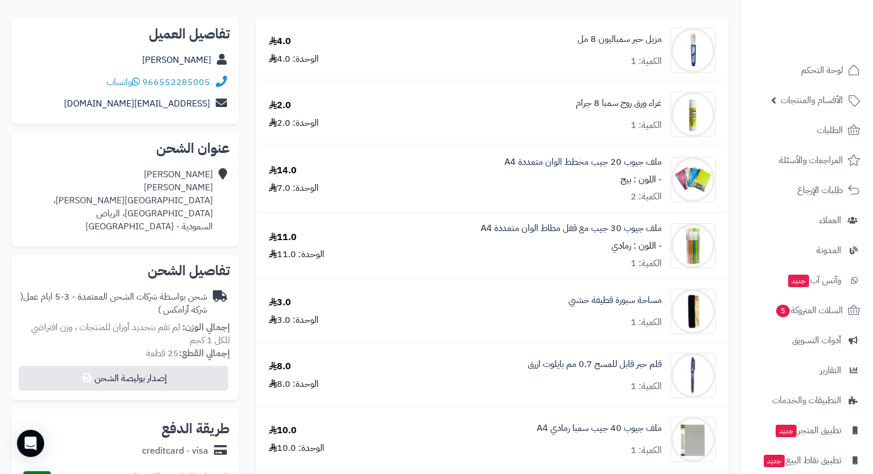
scroll to position [113, 0]
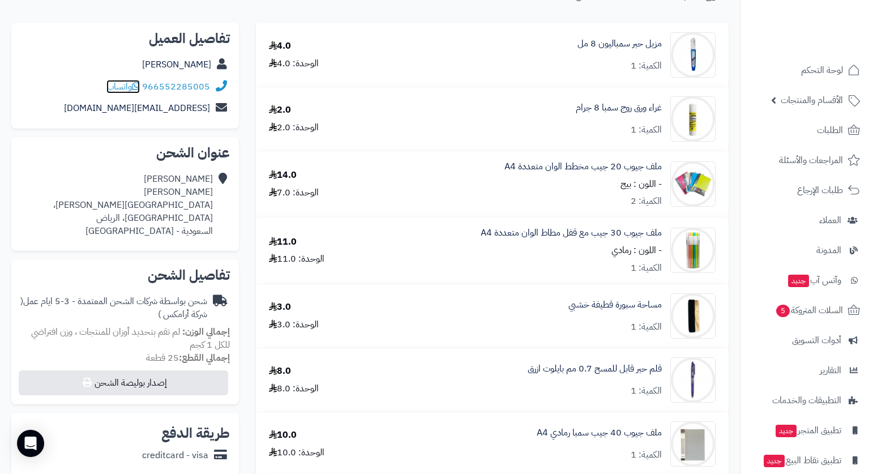
click at [124, 86] on span "واتساب" at bounding box center [122, 87] width 33 height 14
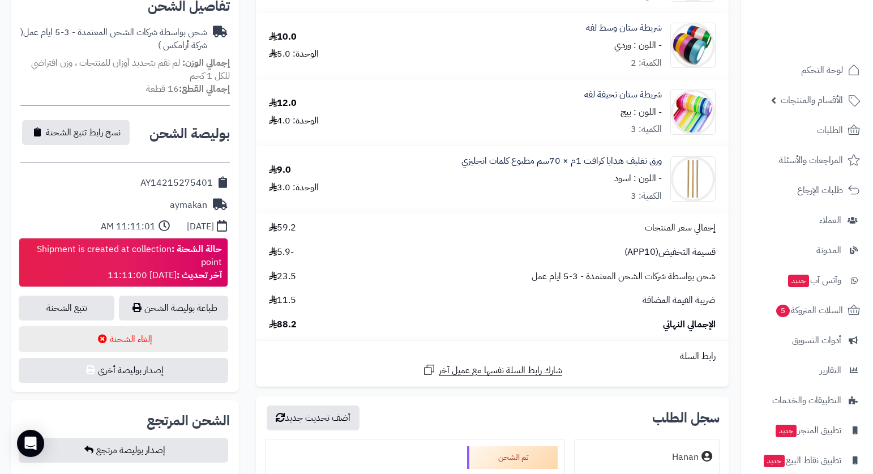
scroll to position [396, 0]
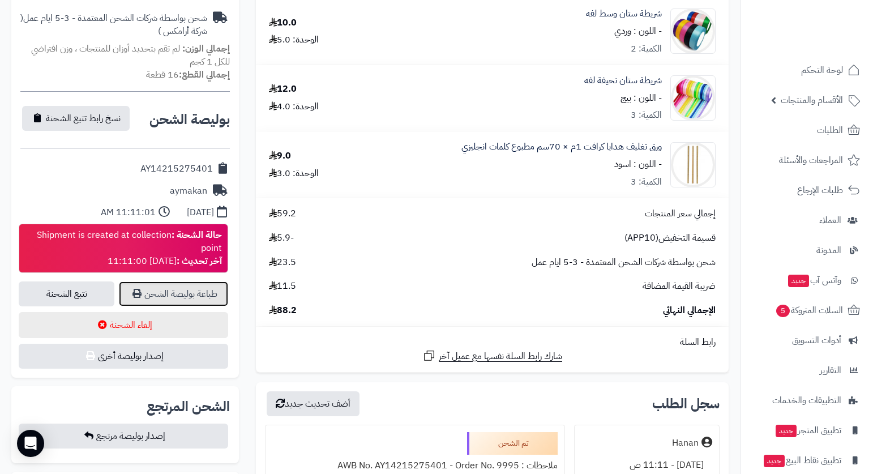
click at [200, 296] on link "طباعة بوليصة الشحن" at bounding box center [173, 293] width 109 height 25
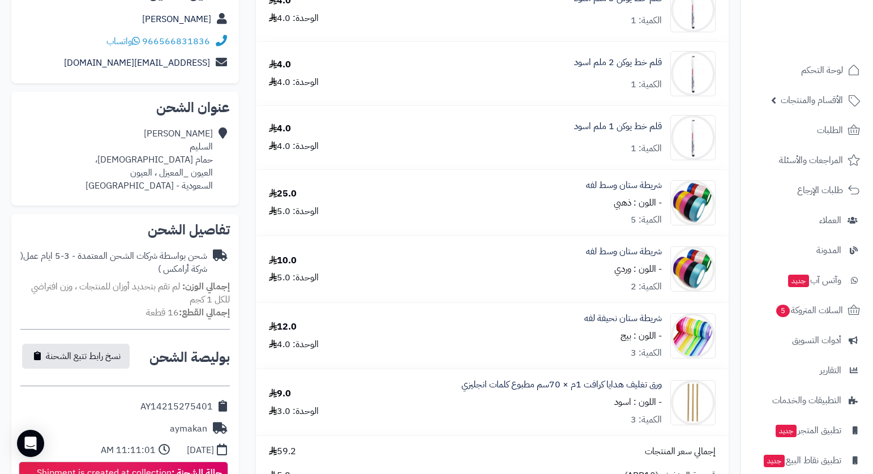
scroll to position [57, 0]
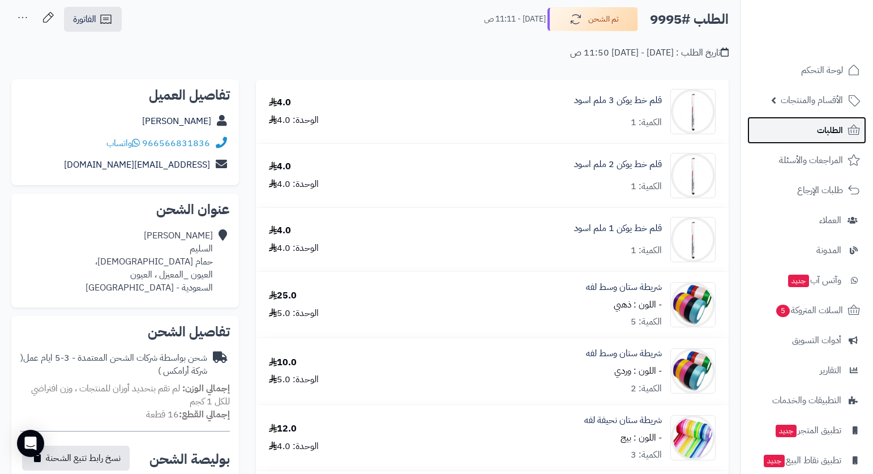
click at [838, 127] on span "الطلبات" at bounding box center [830, 130] width 26 height 16
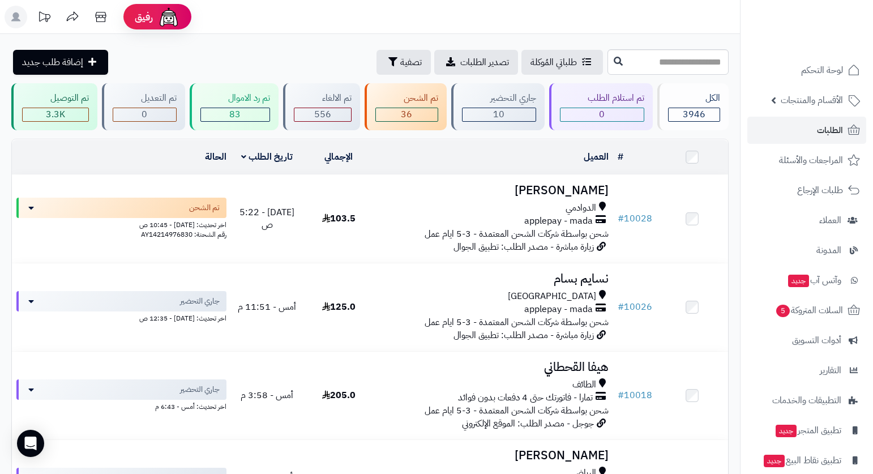
click at [648, 16] on header "رفيق ! الطلبات معالجة مكتمل إرجاع المنتجات العملاء المتواجدون الان 7466 عملاء م…" at bounding box center [436, 17] width 873 height 34
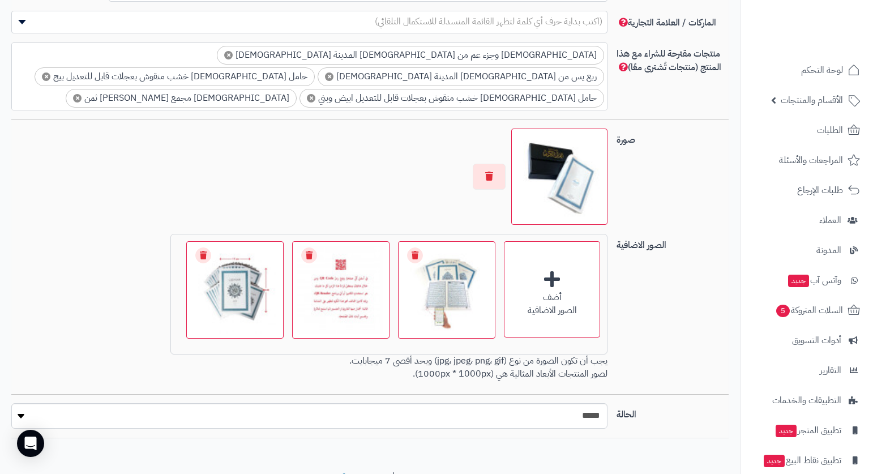
scroll to position [787, 0]
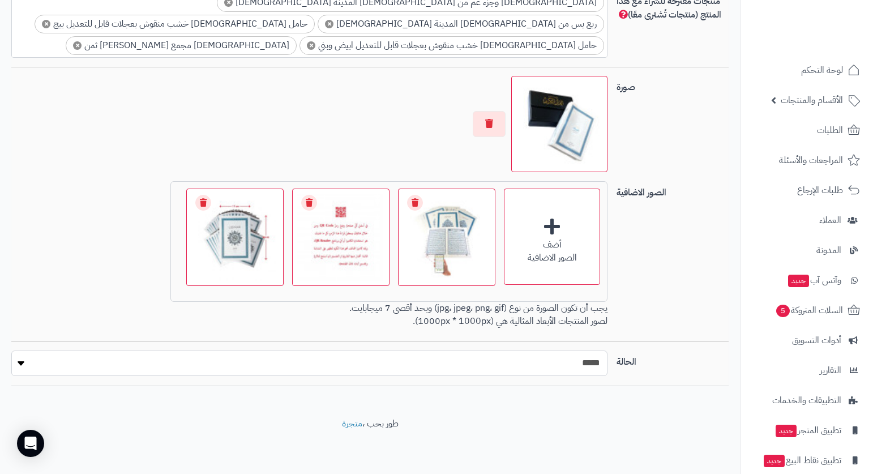
click at [578, 363] on select "***** ****" at bounding box center [309, 363] width 596 height 25
select select "*"
click at [11, 351] on select "***** ****" at bounding box center [309, 363] width 596 height 25
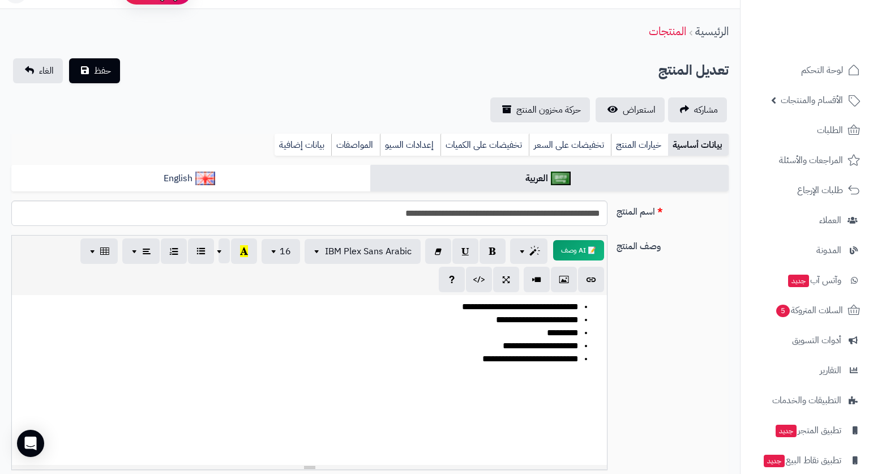
scroll to position [0, 0]
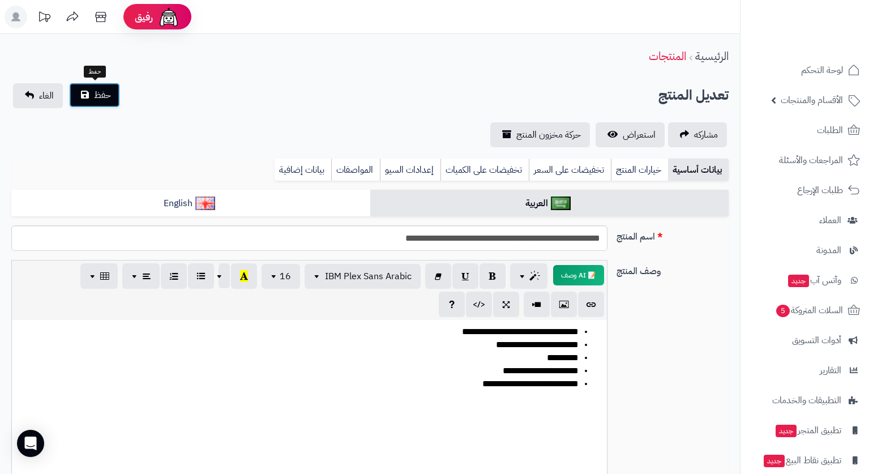
click at [93, 96] on button "حفظ" at bounding box center [94, 95] width 51 height 25
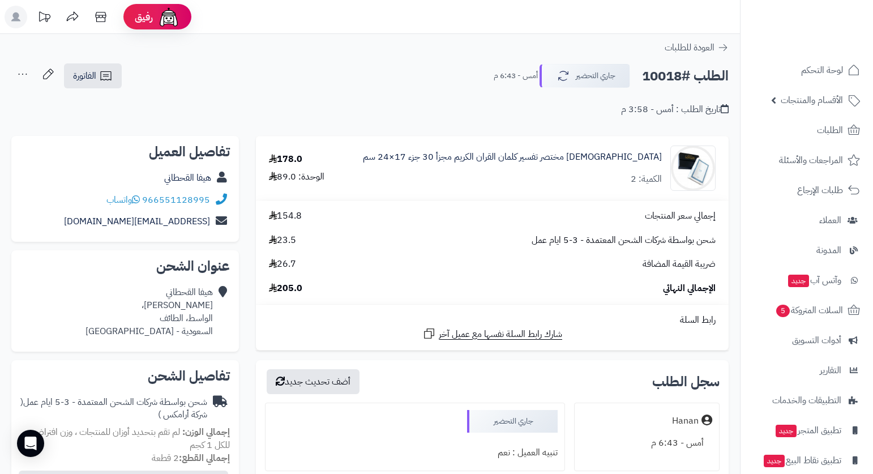
drag, startPoint x: 642, startPoint y: 80, endPoint x: 682, endPoint y: 86, distance: 40.6
click at [682, 86] on h2 "الطلب #10018" at bounding box center [685, 76] width 87 height 23
copy h2 "10018"
click at [627, 17] on header "رفيق ! الطلبات معالجة مكتمل إرجاع المنتجات العملاء المتواجدون الان 7466 عملاء م…" at bounding box center [436, 17] width 873 height 34
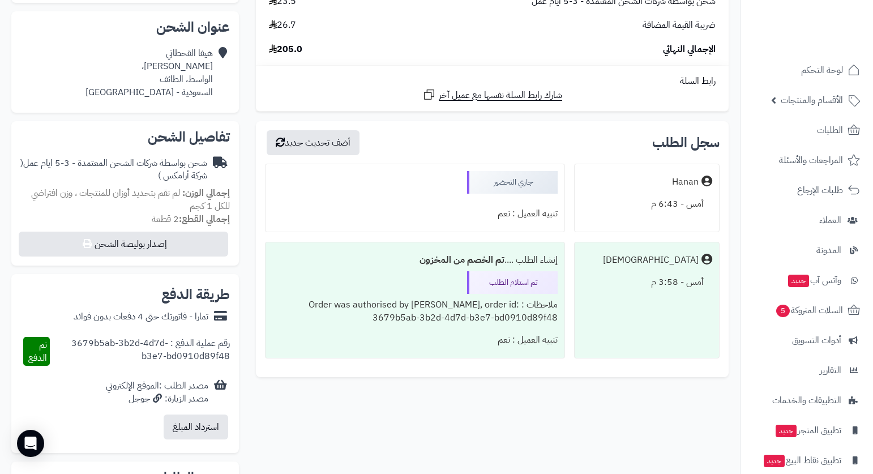
scroll to position [283, 0]
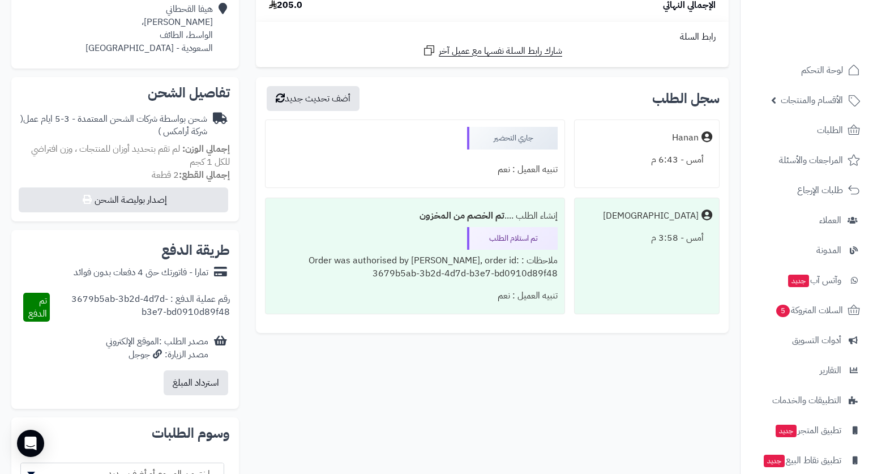
click at [631, 75] on div "**********" at bounding box center [492, 104] width 490 height 502
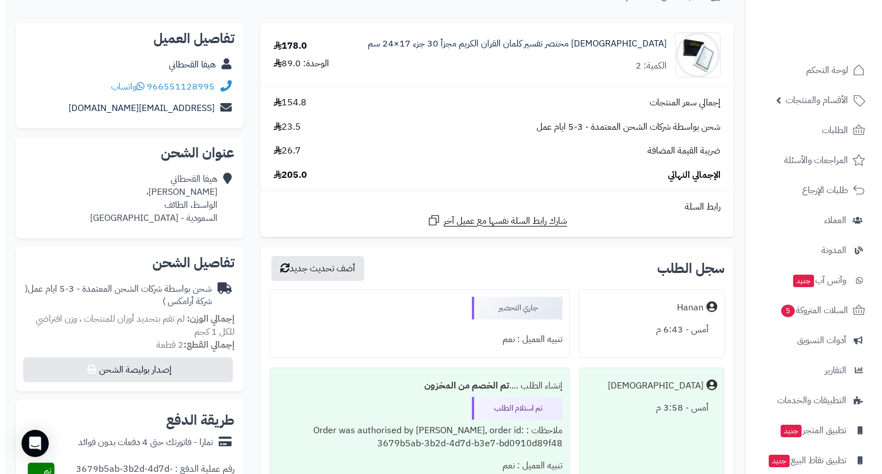
scroll to position [0, 0]
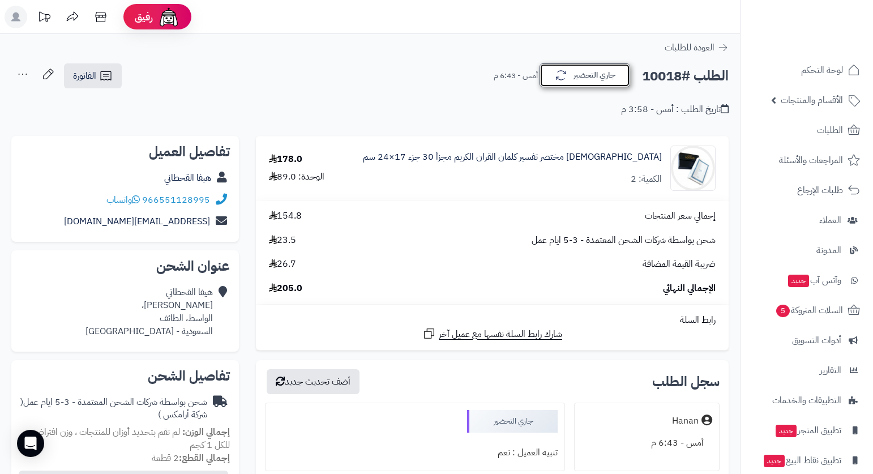
click at [590, 74] on button "جاري التحضير" at bounding box center [585, 75] width 91 height 24
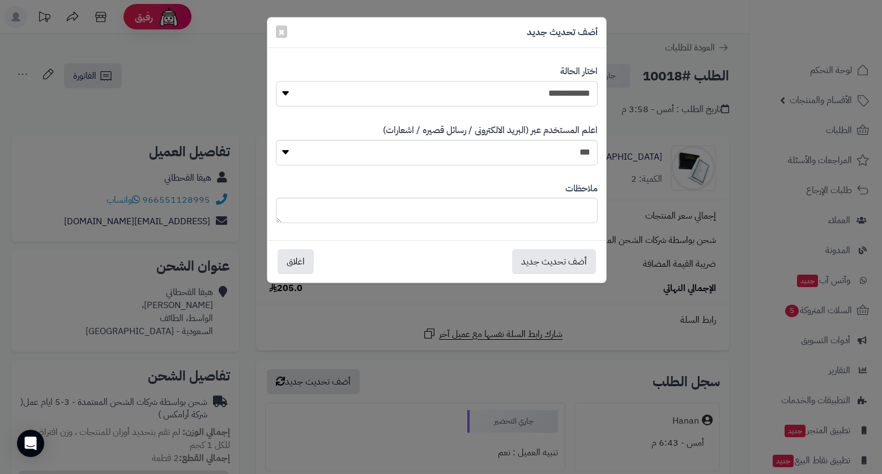
click at [574, 87] on select "**********" at bounding box center [437, 93] width 322 height 25
select select "**"
click at [276, 81] on select "**********" at bounding box center [437, 93] width 322 height 25
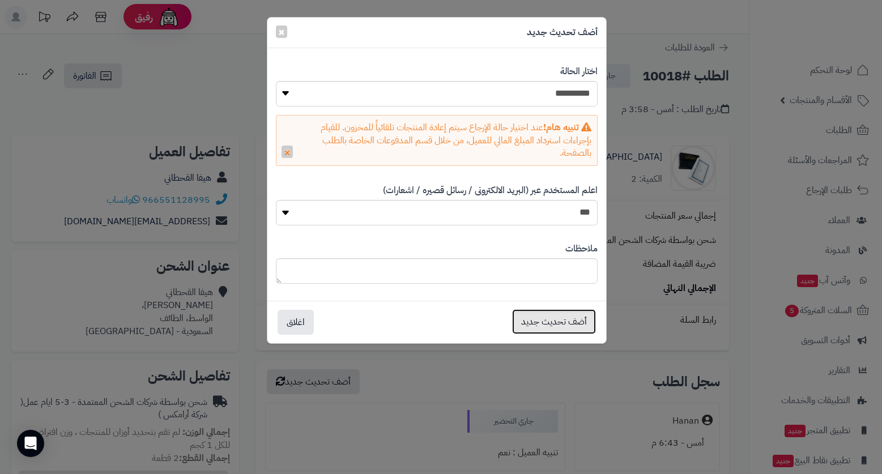
click at [555, 315] on button "أضف تحديث جديد" at bounding box center [554, 321] width 84 height 25
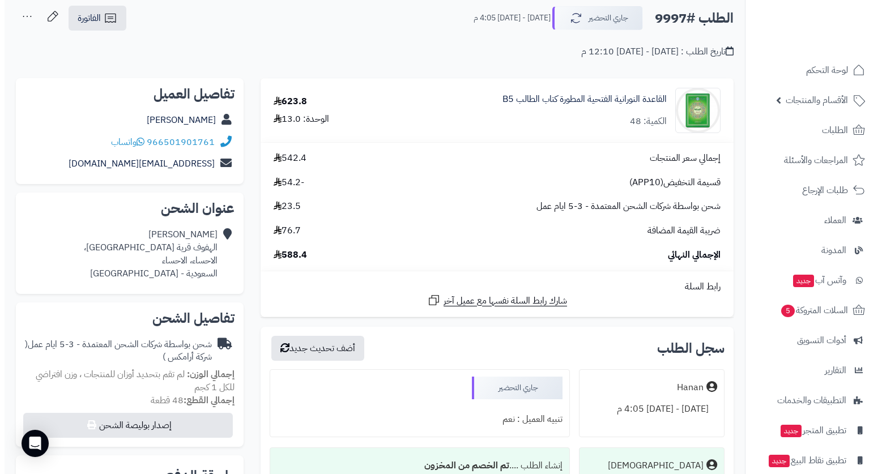
scroll to position [113, 0]
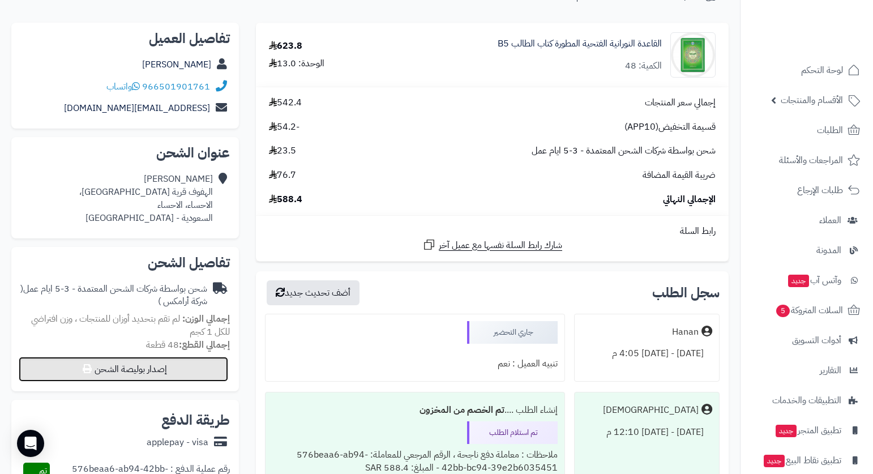
click at [160, 369] on button "إصدار بوليصة الشحن" at bounding box center [124, 369] width 210 height 25
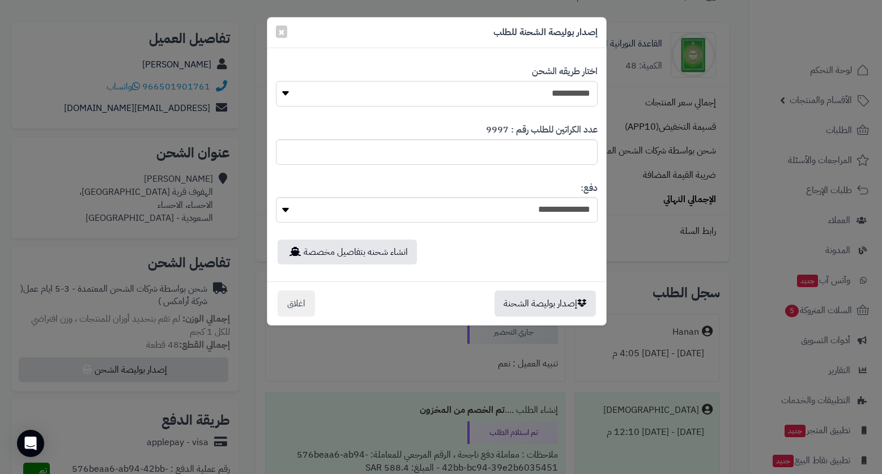
click at [531, 92] on select "**********" at bounding box center [437, 93] width 322 height 25
select select "*******"
click at [276, 81] on select "**********" at bounding box center [437, 93] width 322 height 25
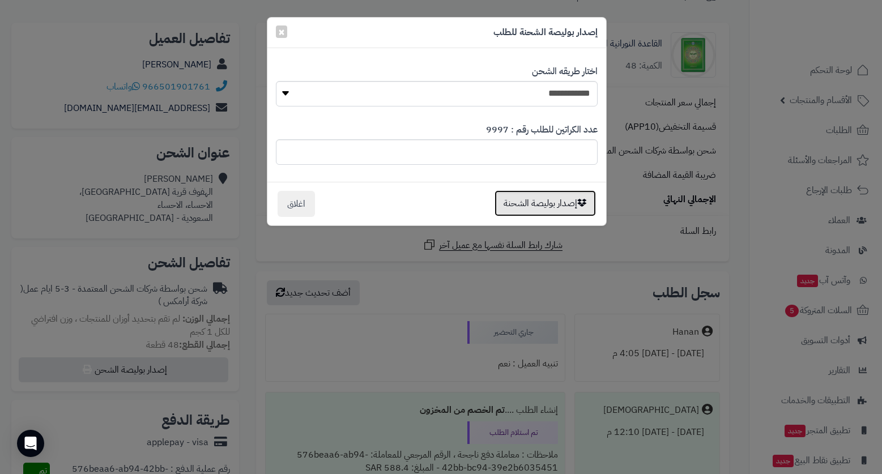
click at [557, 193] on button "إصدار بوليصة الشحنة" at bounding box center [544, 203] width 101 height 26
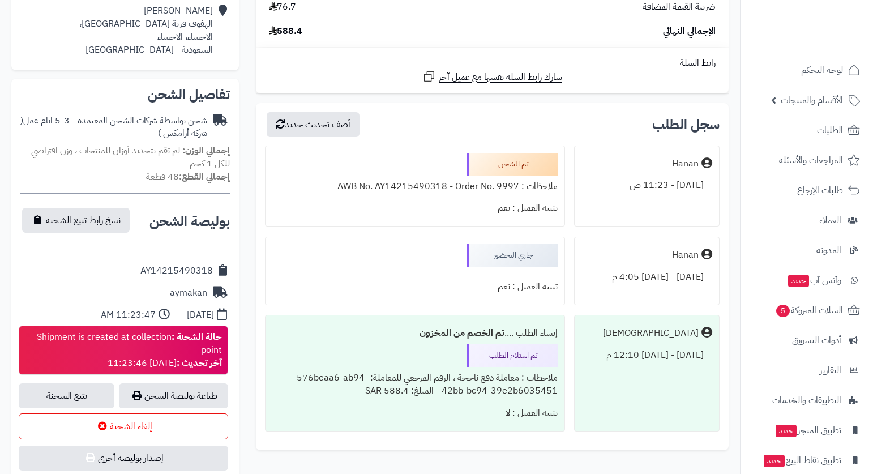
scroll to position [284, 0]
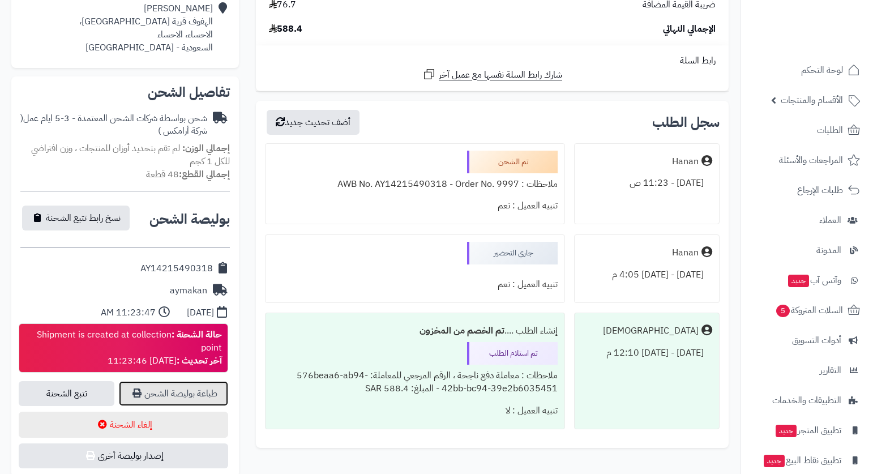
click at [203, 391] on link "طباعة بوليصة الشحن" at bounding box center [173, 393] width 109 height 25
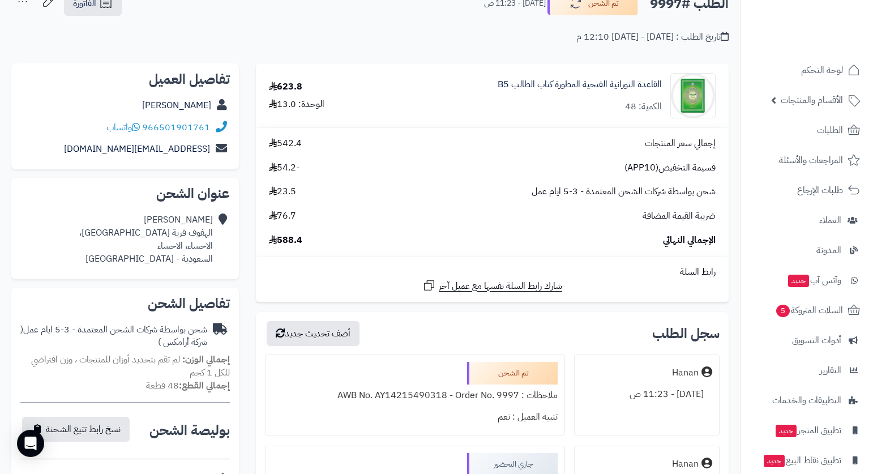
scroll to position [57, 0]
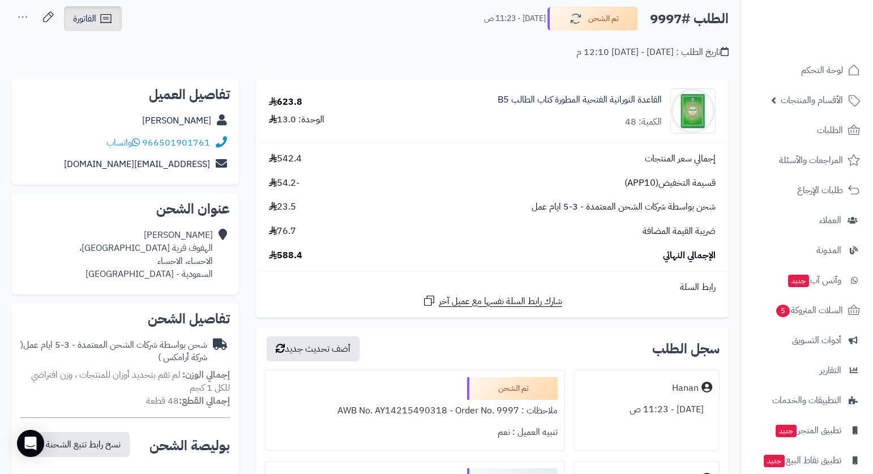
click at [105, 21] on icon at bounding box center [106, 19] width 14 height 14
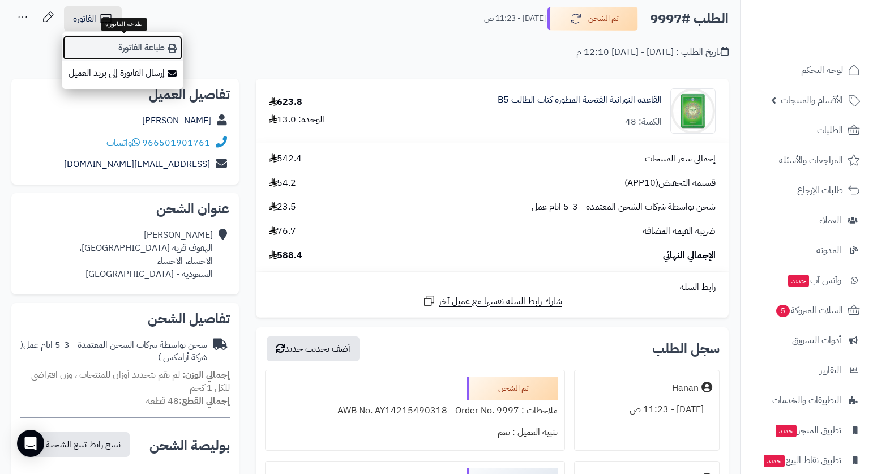
click at [146, 45] on link "طباعة الفاتورة" at bounding box center [122, 47] width 121 height 25
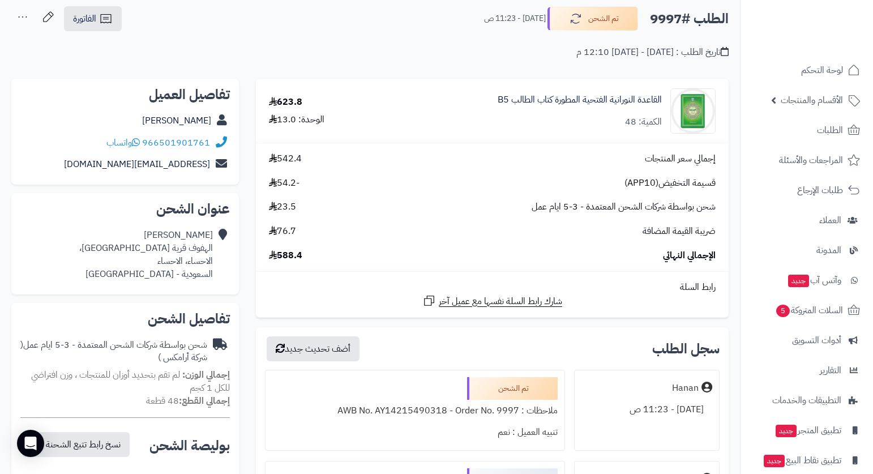
click at [417, 48] on div "تاريخ الطلب : [DATE] - [DATE] 12:10 م" at bounding box center [369, 45] width 717 height 27
click at [616, 98] on link "القاعدة النورانية الفتحية المطورة كتاب الطالب B5" at bounding box center [580, 99] width 164 height 13
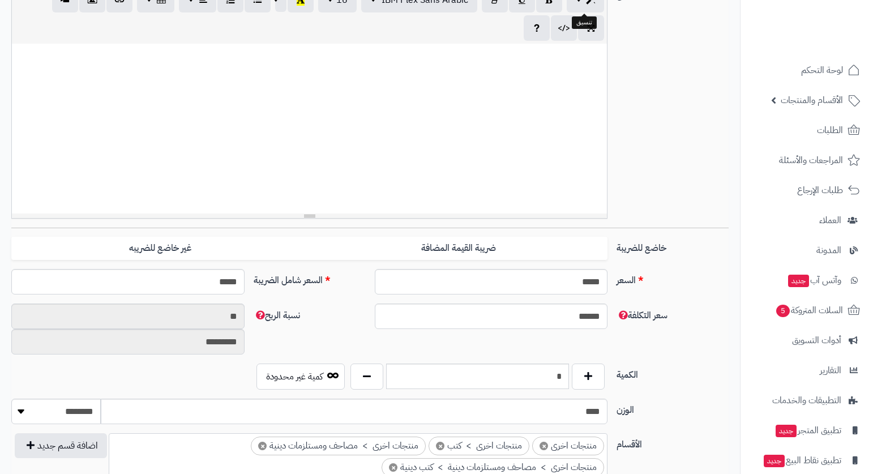
scroll to position [396, 0]
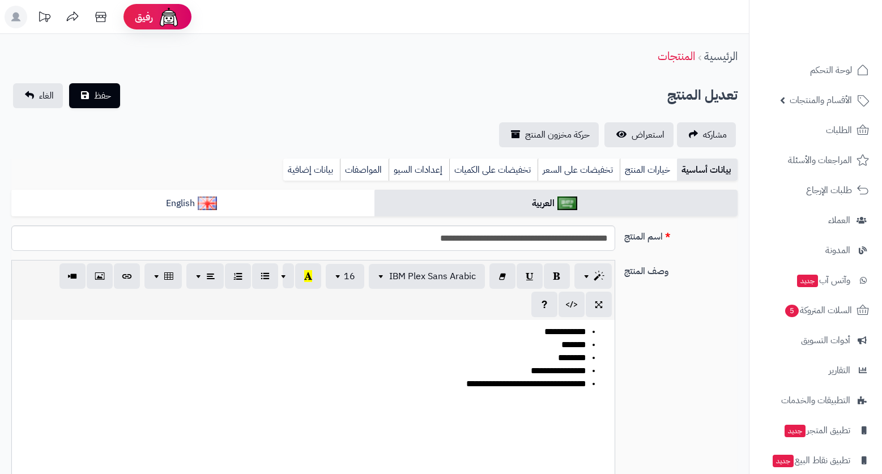
type input "*****"
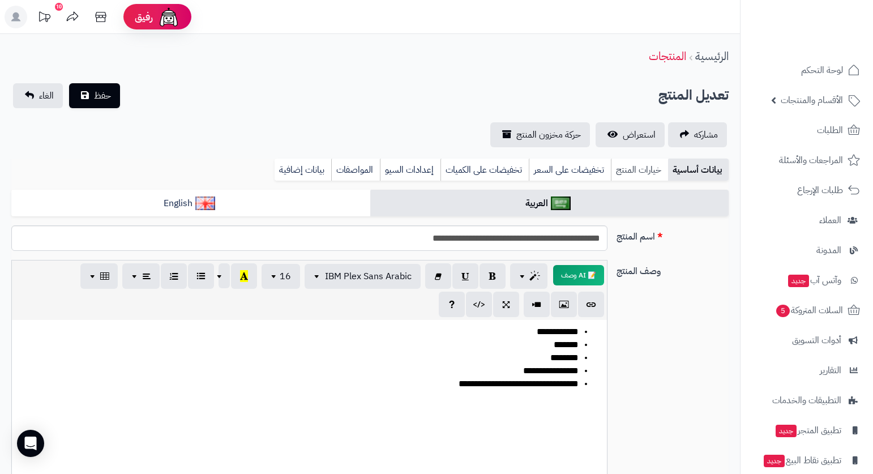
drag, startPoint x: 656, startPoint y: 155, endPoint x: 653, endPoint y: 161, distance: 6.8
click at [645, 166] on link "خيارات المنتج" at bounding box center [639, 170] width 57 height 23
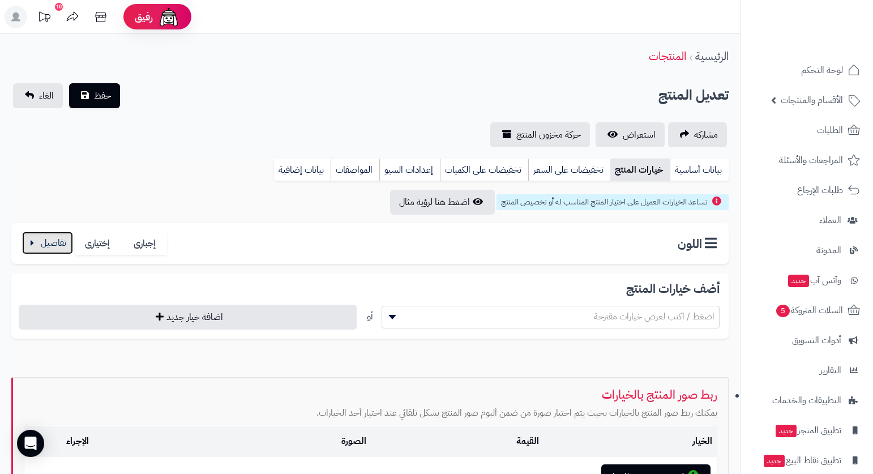
click at [47, 241] on button "button" at bounding box center [47, 243] width 51 height 23
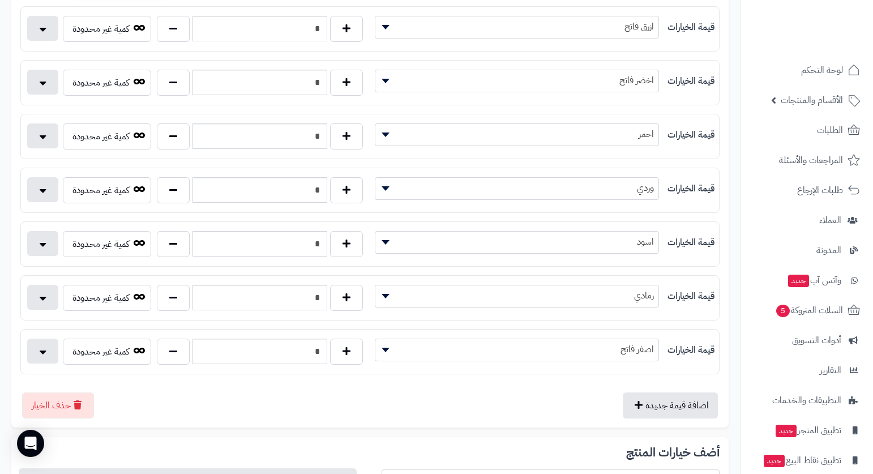
scroll to position [283, 0]
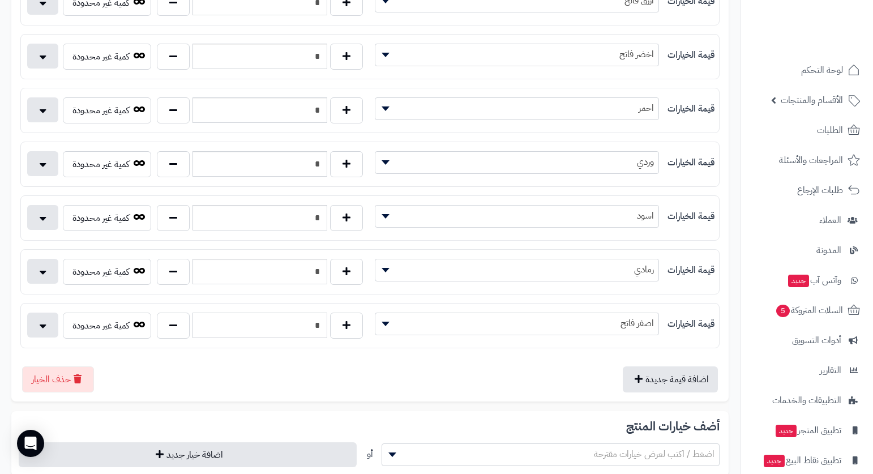
drag, startPoint x: 313, startPoint y: 324, endPoint x: 323, endPoint y: 330, distance: 11.7
click at [323, 330] on input "*" at bounding box center [260, 325] width 134 height 25
type input "*"
drag, startPoint x: 314, startPoint y: 273, endPoint x: 323, endPoint y: 277, distance: 9.4
click at [323, 277] on input "*" at bounding box center [260, 271] width 134 height 25
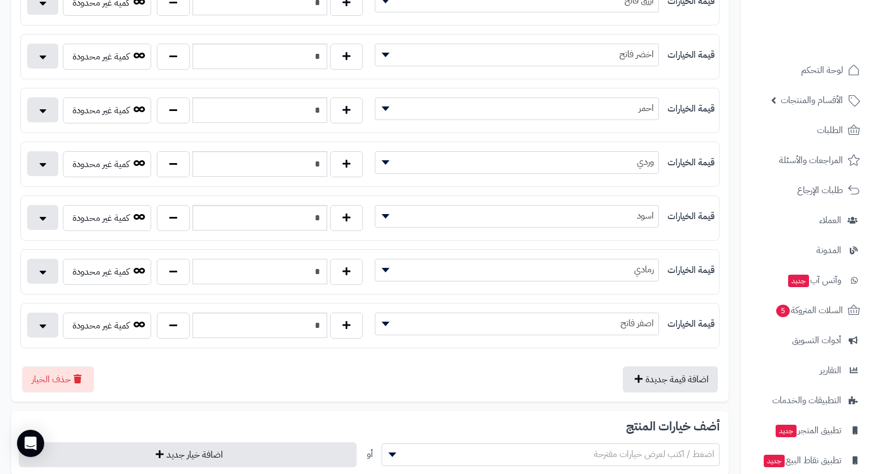
type input "*"
click at [322, 221] on input "*" at bounding box center [260, 217] width 134 height 25
type input "*"
drag, startPoint x: 310, startPoint y: 160, endPoint x: 331, endPoint y: 173, distance: 25.2
click at [331, 173] on div "*" at bounding box center [259, 164] width 211 height 26
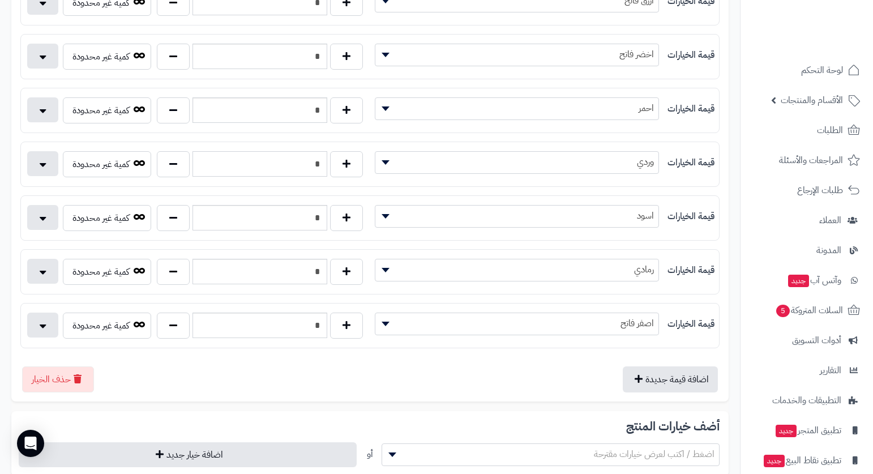
type input "*"
drag, startPoint x: 311, startPoint y: 109, endPoint x: 330, endPoint y: 121, distance: 22.1
click at [330, 121] on div "*" at bounding box center [259, 110] width 211 height 26
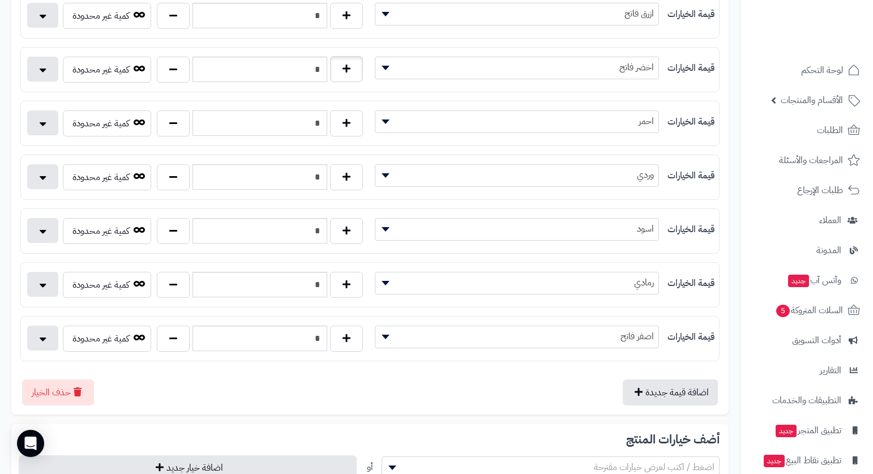
scroll to position [227, 0]
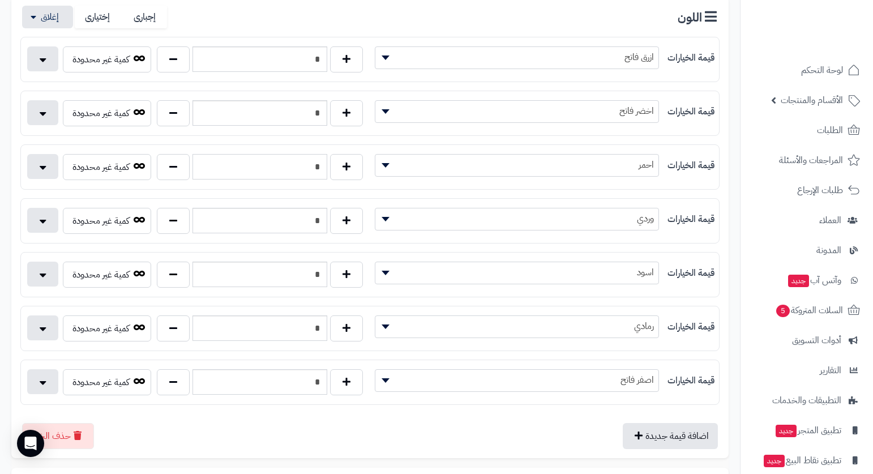
type input "*"
drag, startPoint x: 318, startPoint y: 110, endPoint x: 312, endPoint y: 117, distance: 9.6
click at [312, 117] on input "*" at bounding box center [260, 112] width 134 height 25
type input "*"
drag, startPoint x: 317, startPoint y: 54, endPoint x: 323, endPoint y: 70, distance: 17.0
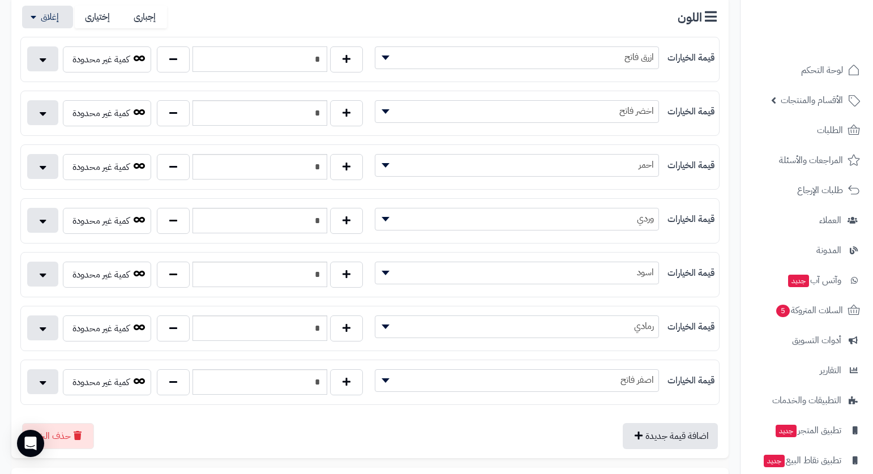
click at [323, 70] on input "*" at bounding box center [260, 58] width 134 height 25
drag, startPoint x: 314, startPoint y: 58, endPoint x: 321, endPoint y: 65, distance: 9.2
click at [321, 65] on input "*" at bounding box center [260, 58] width 134 height 25
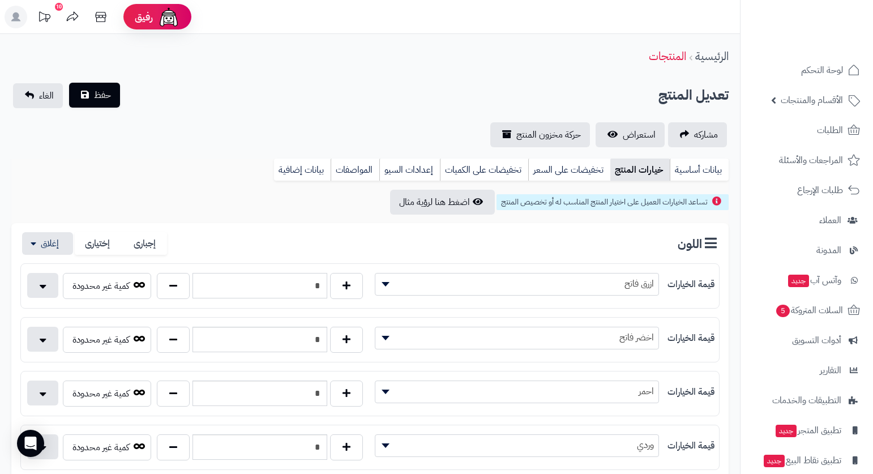
type input "*"
click at [112, 88] on button "حفظ" at bounding box center [94, 95] width 51 height 25
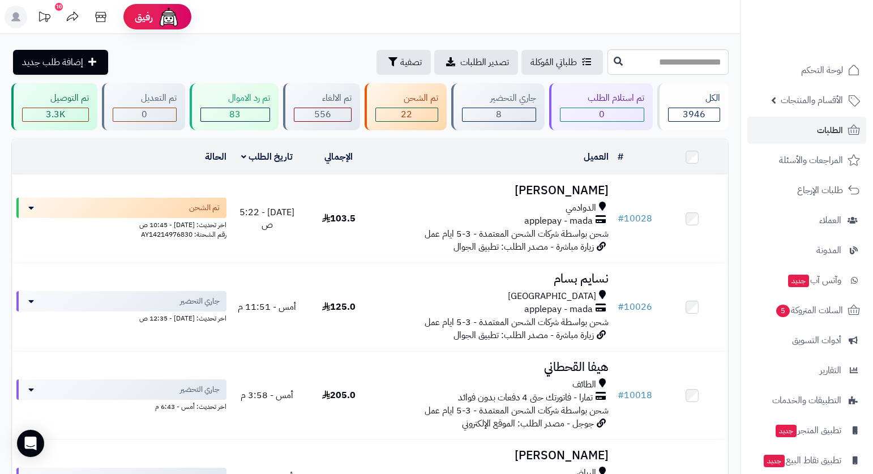
click at [631, 18] on header "رفيق ! 10 الطلبات معالجة مكتمل إرجاع المنتجات العملاء المتواجدون الان 7466 عملا…" at bounding box center [436, 17] width 873 height 34
click at [659, 12] on header "رفيق ! 10 الطلبات معالجة مكتمل إرجاع المنتجات العملاء المتواجدون الان 7466 عملا…" at bounding box center [436, 17] width 873 height 34
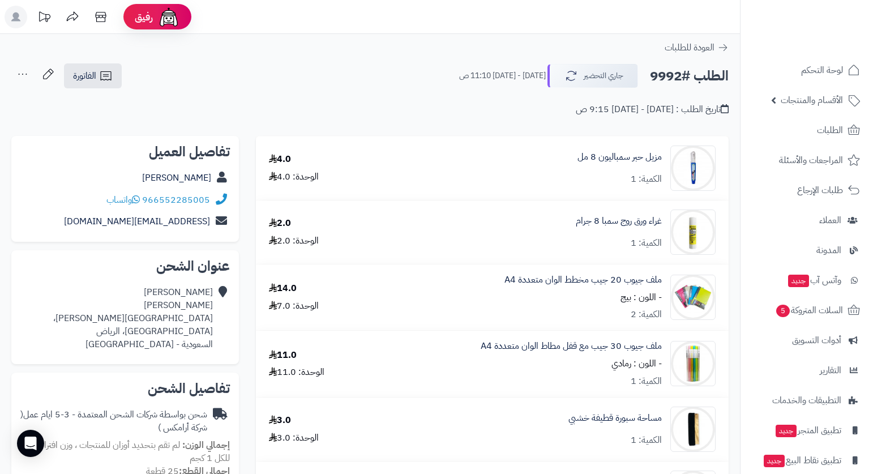
drag, startPoint x: 651, startPoint y: 75, endPoint x: 683, endPoint y: 77, distance: 32.4
click at [683, 77] on h2 "الطلب #9992" at bounding box center [689, 76] width 79 height 23
copy h2 "9992"
click at [656, 16] on header "رفيق ! الطلبات معالجة مكتمل إرجاع المنتجات العملاء المتواجدون الان 7466 عملاء م…" at bounding box center [436, 17] width 873 height 34
click at [22, 72] on icon at bounding box center [22, 74] width 23 height 23
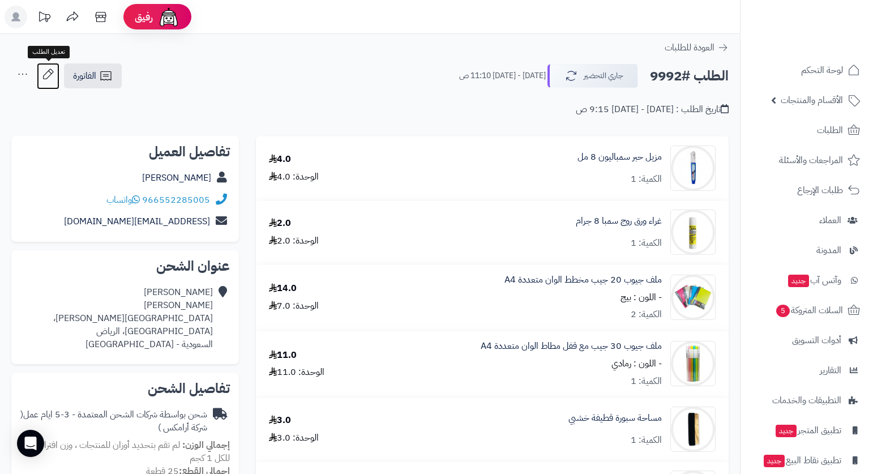
click at [48, 71] on icon at bounding box center [48, 74] width 23 height 23
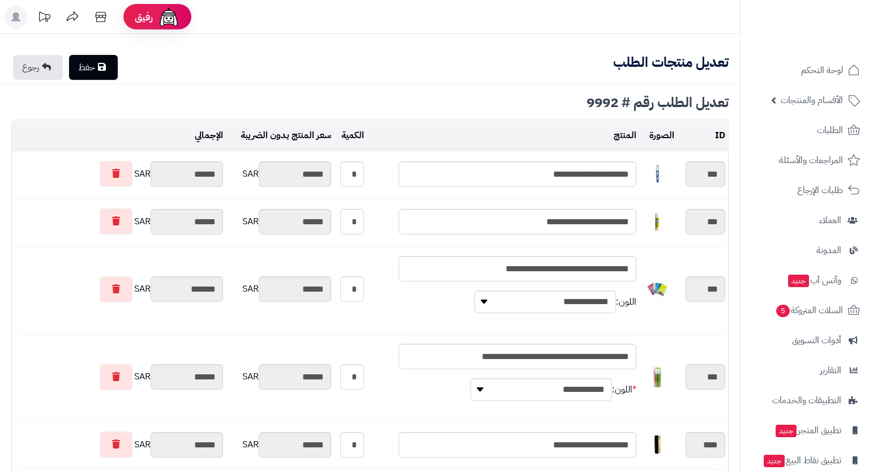
type textarea "**********"
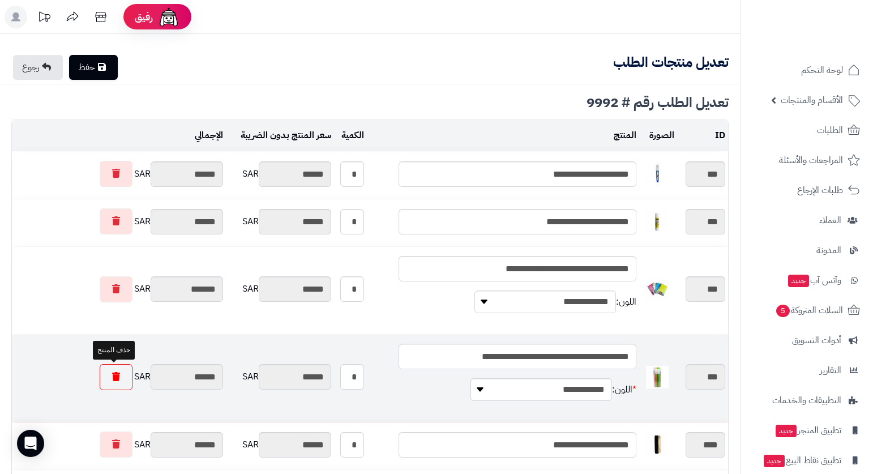
click at [112, 377] on icon at bounding box center [116, 376] width 8 height 9
type input "********"
type input "*******"
type input "********"
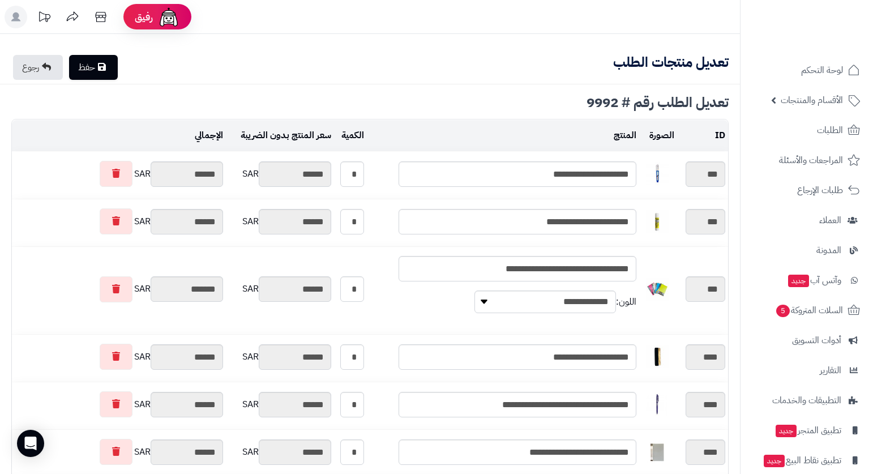
click at [98, 67] on link "حفظ" at bounding box center [93, 67] width 49 height 25
type input "**********"
type textarea "**********"
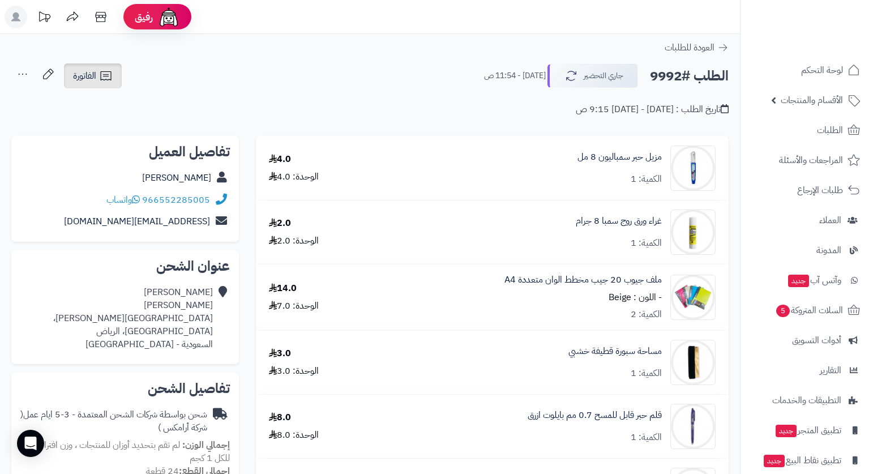
click at [99, 77] on link "الفاتورة" at bounding box center [93, 75] width 58 height 25
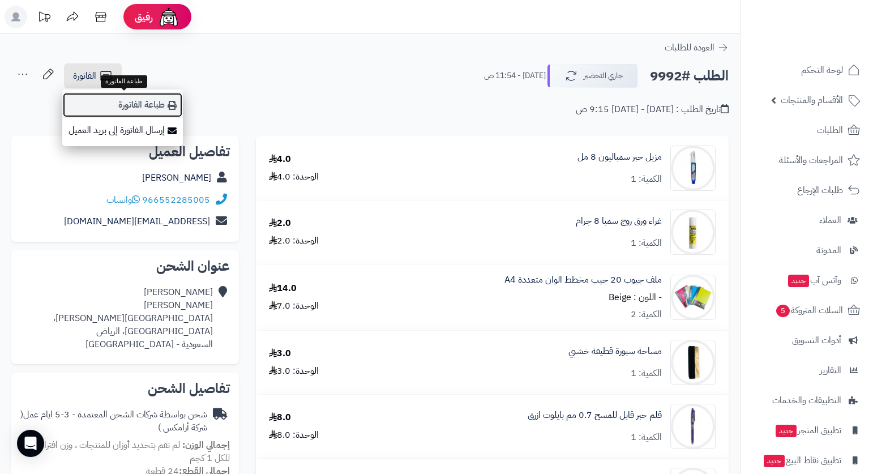
click at [157, 105] on link "طباعة الفاتورة" at bounding box center [122, 104] width 121 height 25
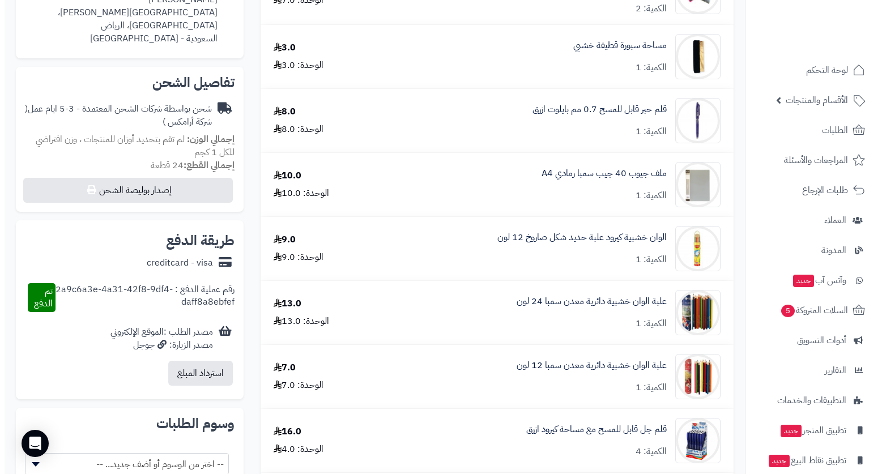
scroll to position [340, 0]
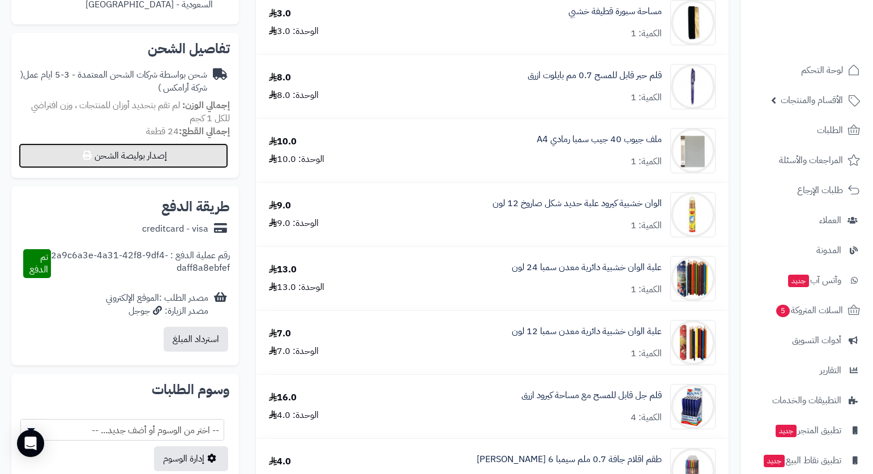
click at [169, 151] on button "إصدار بوليصة الشحن" at bounding box center [124, 155] width 210 height 25
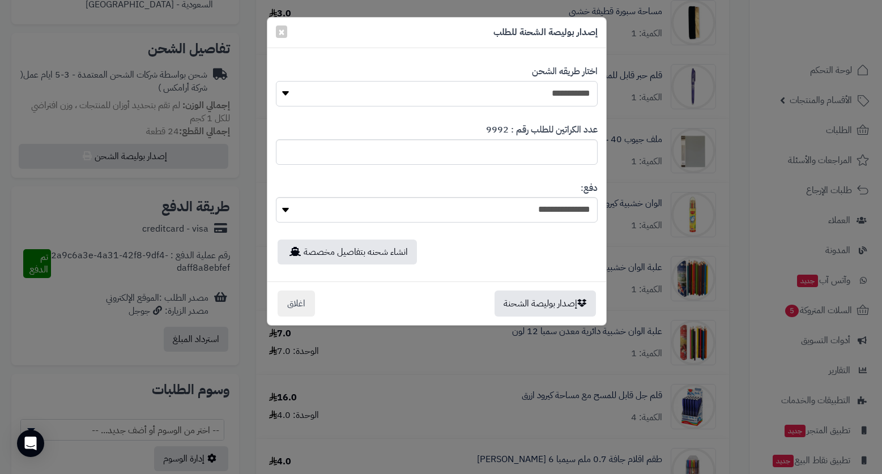
click at [524, 92] on select "**********" at bounding box center [437, 93] width 322 height 25
select select "*******"
click at [276, 81] on select "**********" at bounding box center [437, 93] width 322 height 25
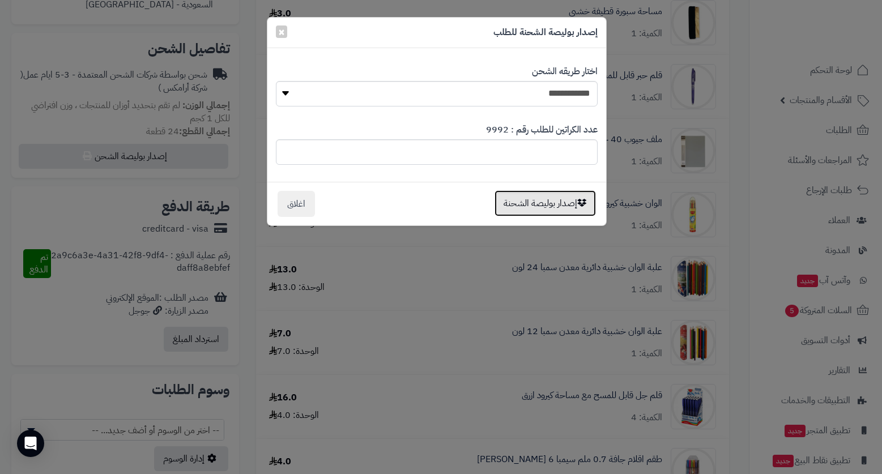
click at [560, 192] on button "إصدار بوليصة الشحنة" at bounding box center [544, 203] width 101 height 26
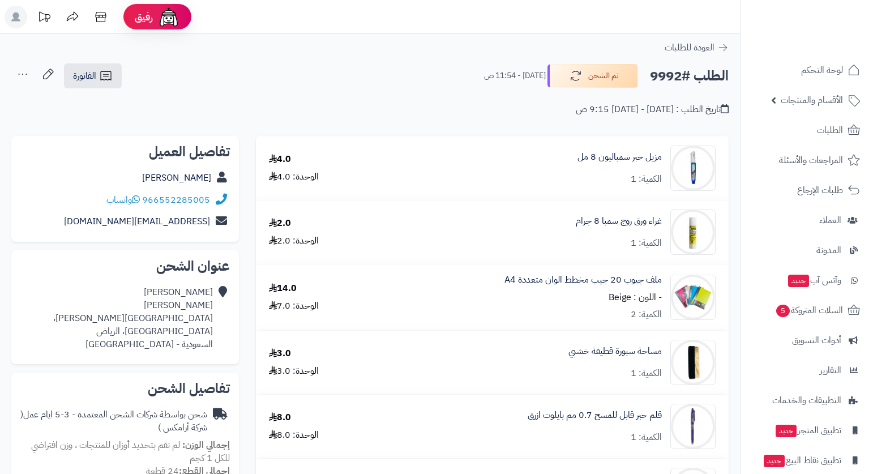
scroll to position [340, 0]
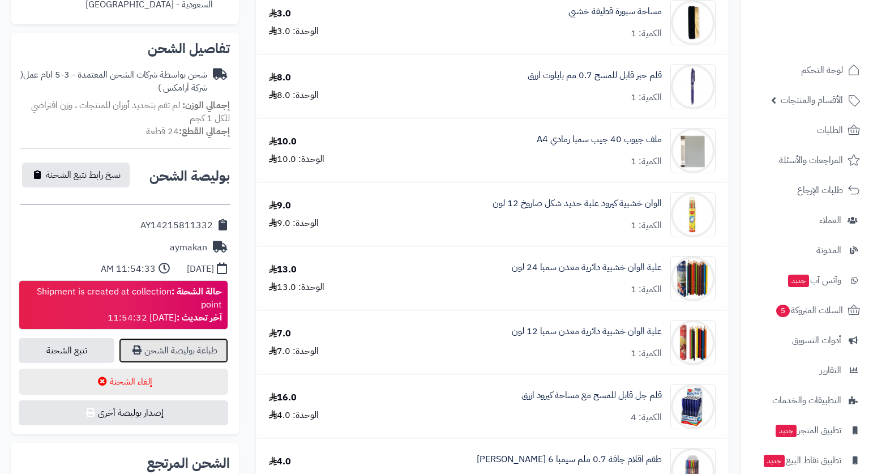
click at [208, 350] on link "طباعة بوليصة الشحن" at bounding box center [173, 350] width 109 height 25
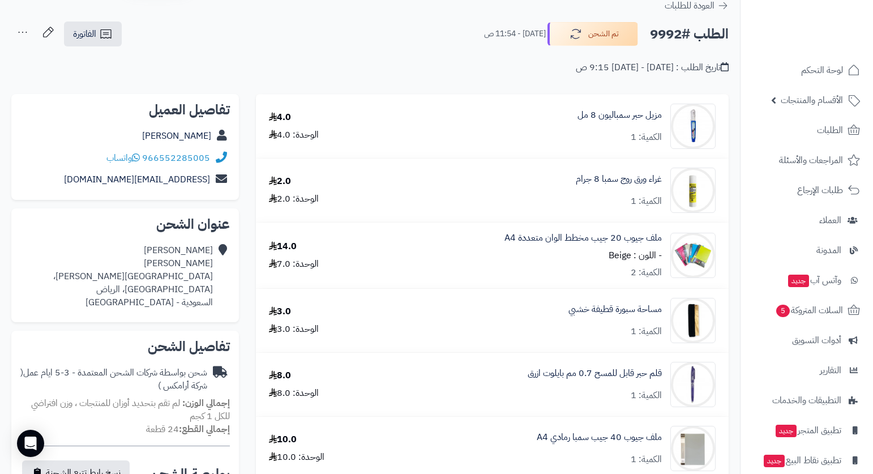
scroll to position [0, 0]
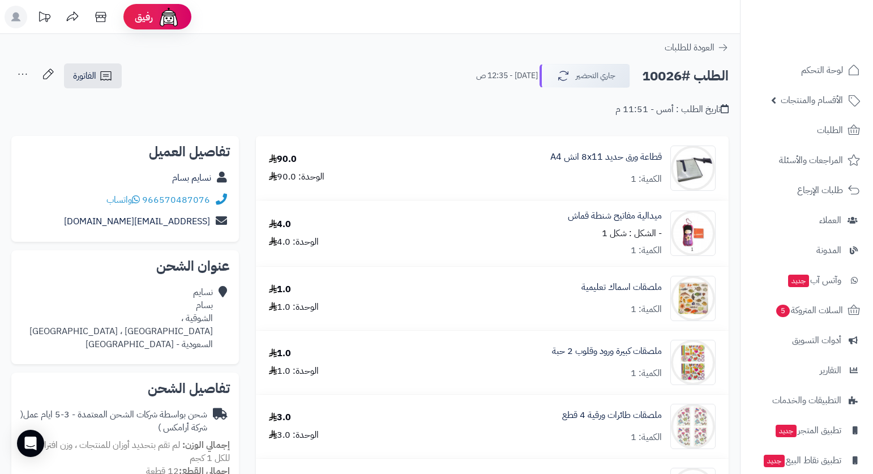
click at [392, 74] on div "الطلب #10026 جاري التحضير اليوم - 12:35 ص الفاتورة طباعة الفاتورة إرسال الفاتور…" at bounding box center [369, 76] width 717 height 27
click at [99, 76] on link "الفاتورة" at bounding box center [93, 75] width 58 height 25
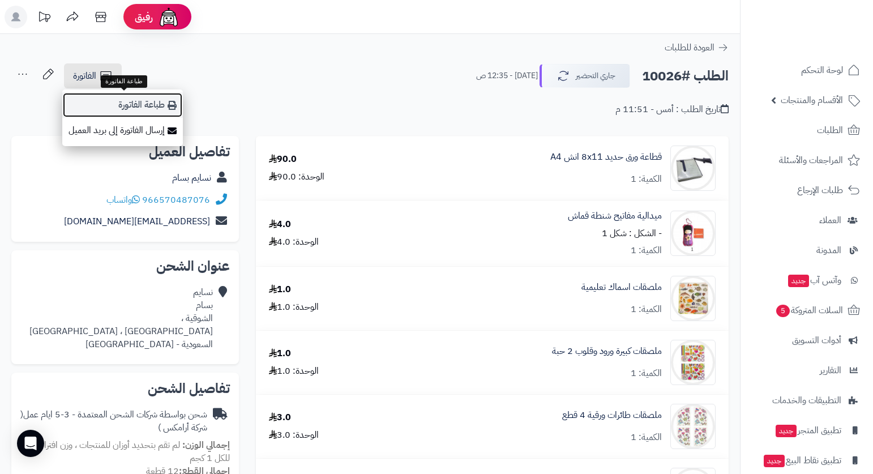
click at [154, 101] on link "طباعة الفاتورة" at bounding box center [122, 104] width 121 height 25
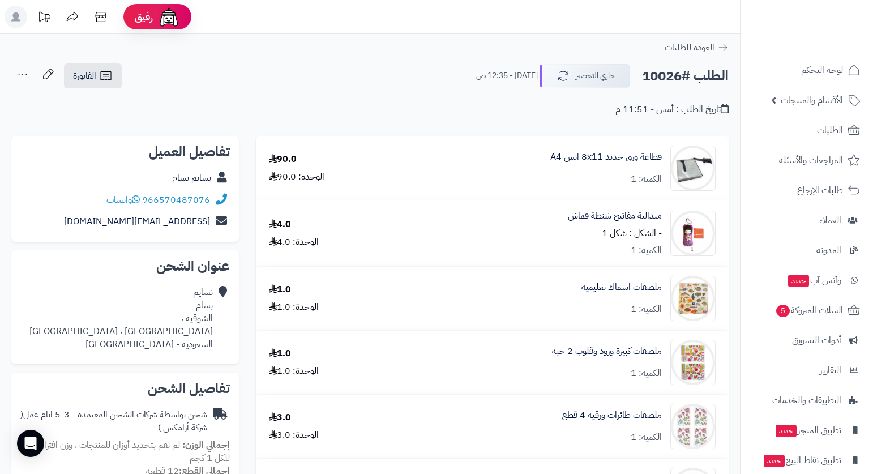
click at [617, 13] on header "رفيق ! الطلبات معالجة مكتمل إرجاع المنتجات العملاء المتواجدون الان 7463 عملاء م…" at bounding box center [436, 17] width 873 height 34
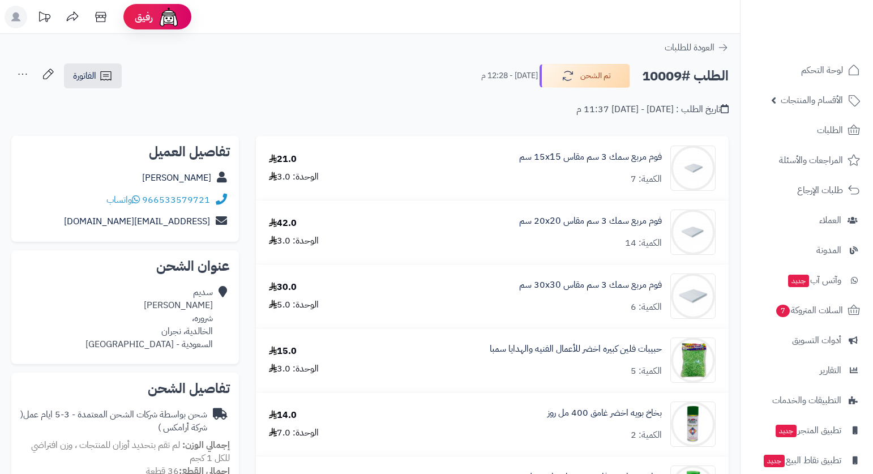
scroll to position [283, 0]
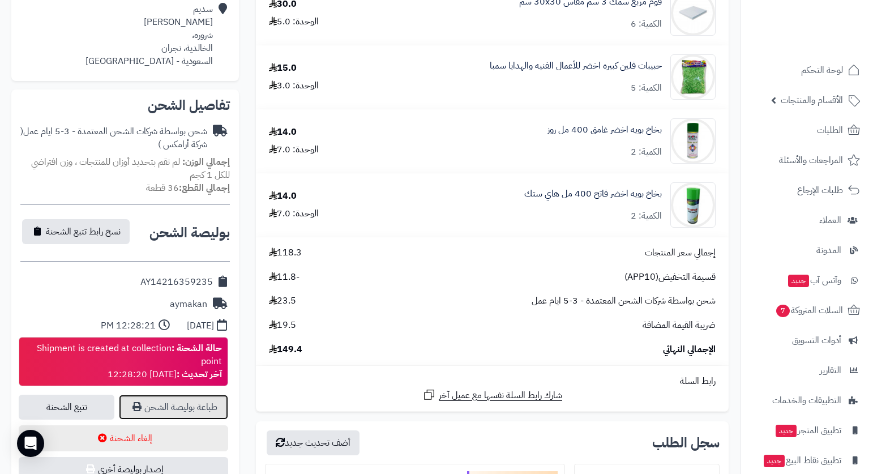
click at [187, 411] on link "طباعة بوليصة الشحن" at bounding box center [173, 407] width 109 height 25
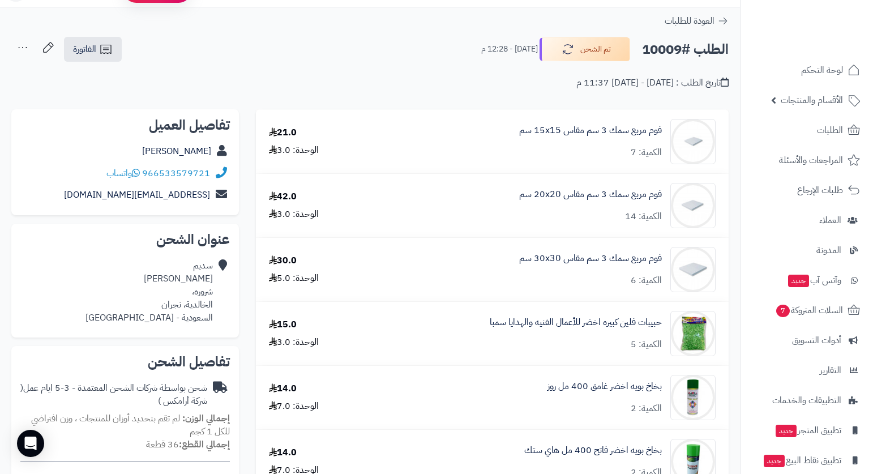
scroll to position [0, 0]
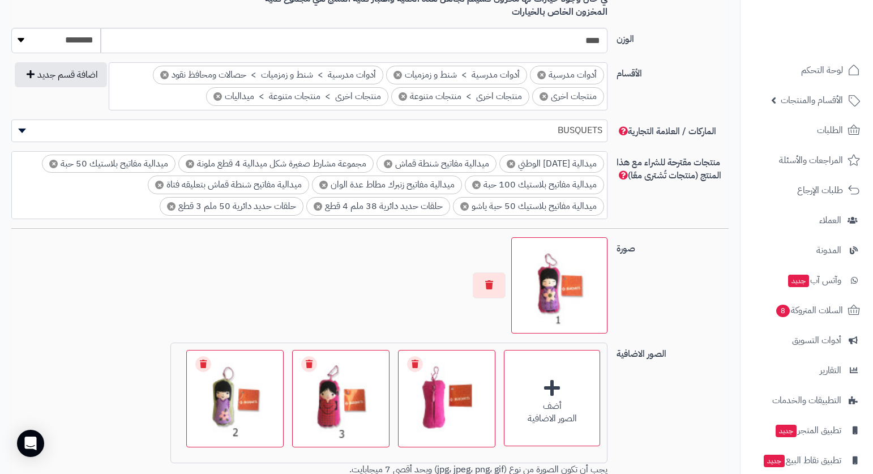
scroll to position [793, 0]
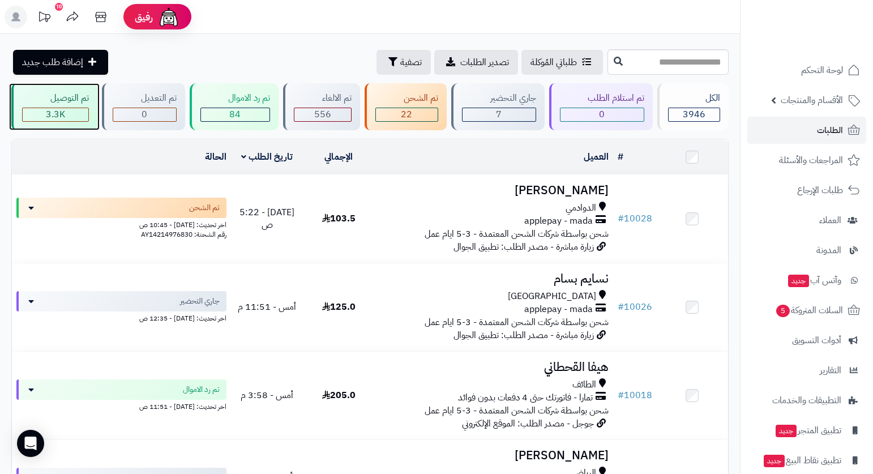
click at [59, 102] on div "تم التوصيل" at bounding box center [55, 98] width 67 height 13
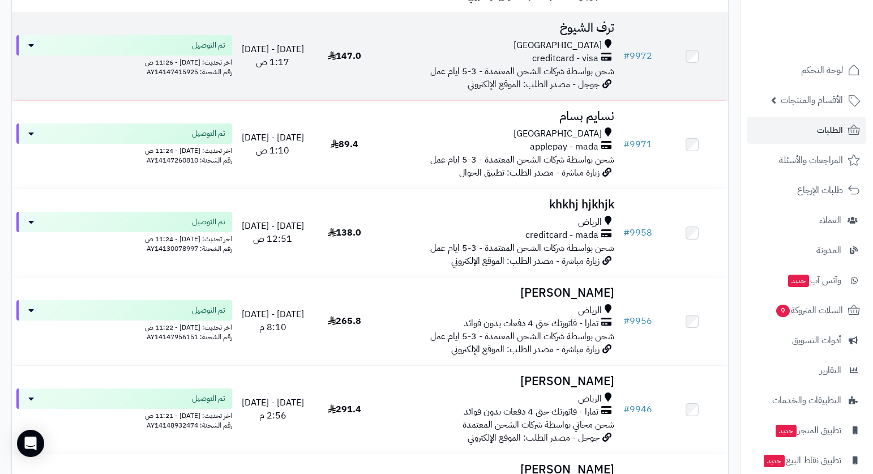
scroll to position [340, 0]
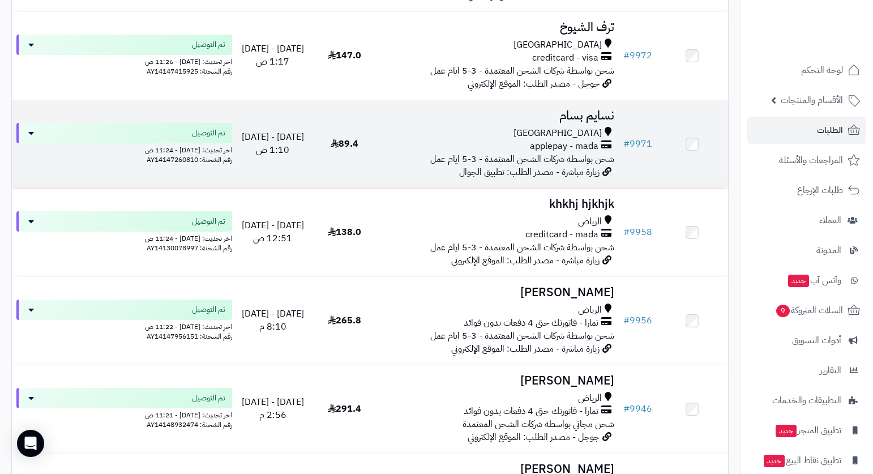
click at [545, 152] on span "شحن بواسطة شركات الشحن المعتمدة - 3-5 ايام عمل" at bounding box center [522, 159] width 184 height 14
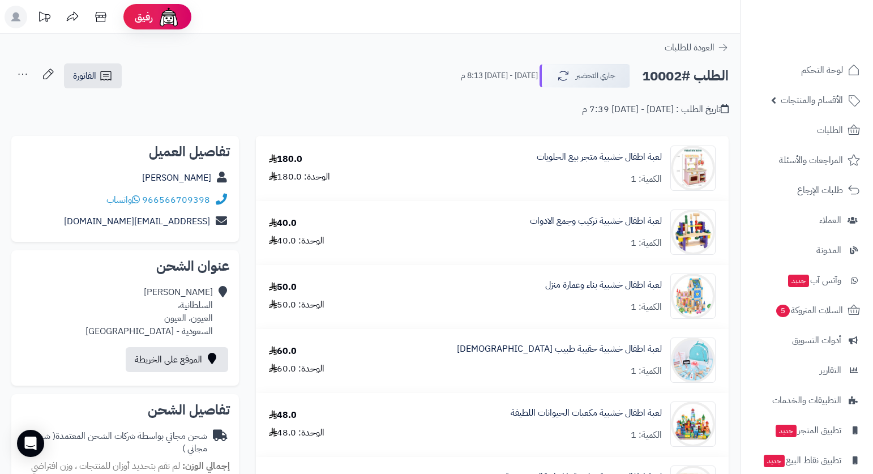
click at [665, 23] on header "رفيق ! الطلبات معالجة مكتمل إرجاع المنتجات العملاء المتواجدون الان 7466 عملاء م…" at bounding box center [436, 17] width 873 height 34
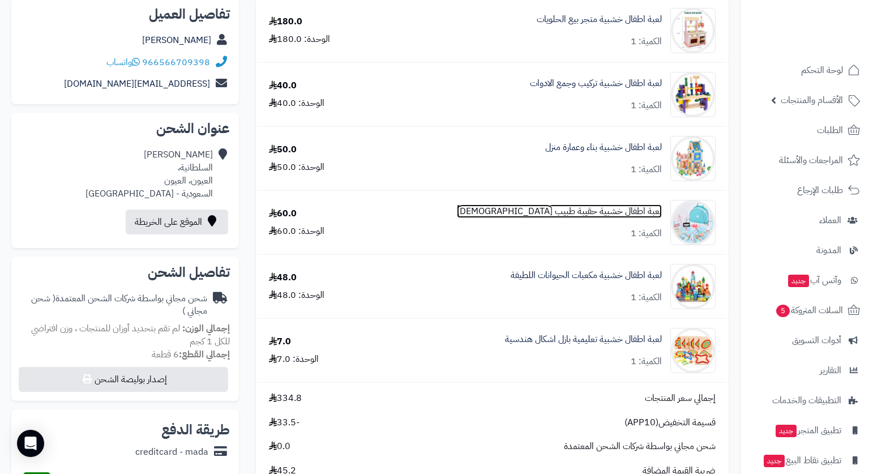
scroll to position [170, 0]
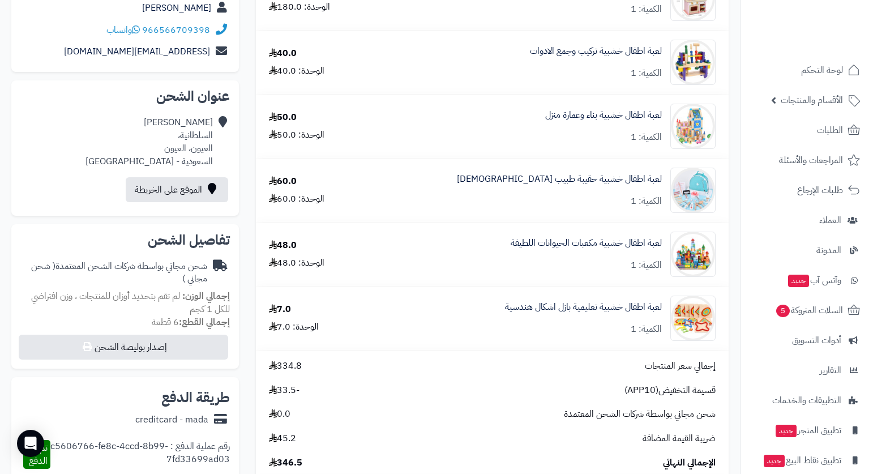
click at [736, 70] on div "لعبة اطفال خشبية متجر بيع الحلويات الكمية: 1 180.0 الوحدة: 180.0 لعبة اطفال خشب…" at bounding box center [492, 389] width 490 height 846
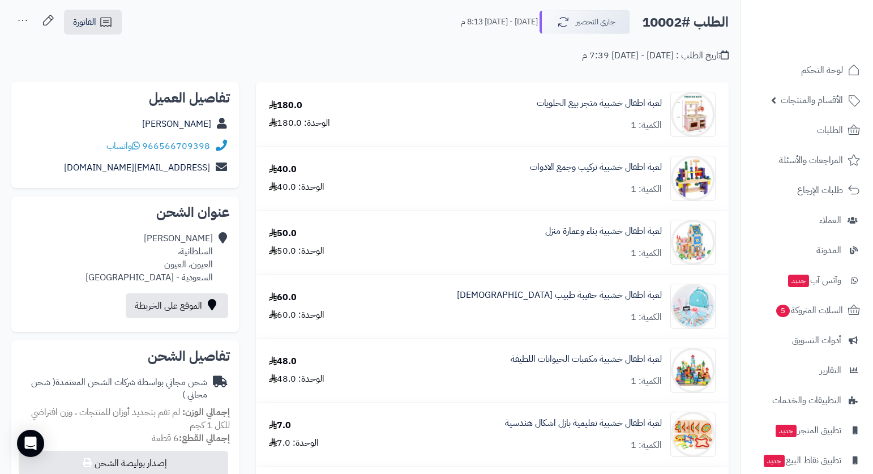
scroll to position [0, 0]
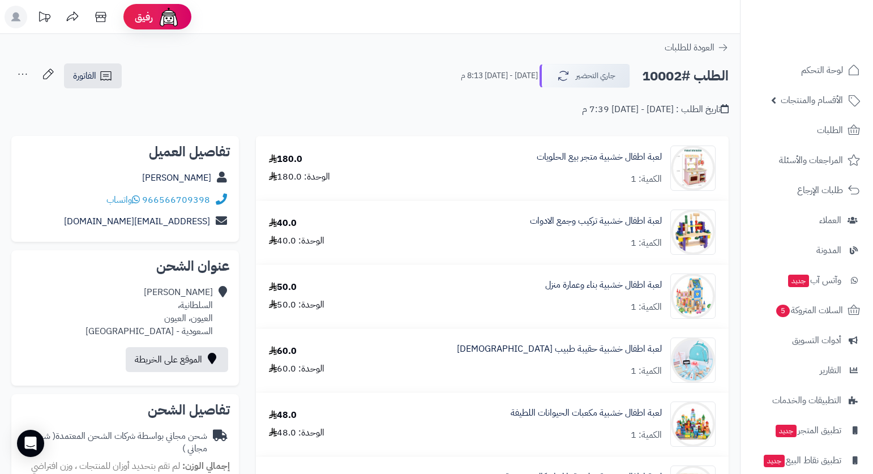
click at [258, 83] on div "الطلب #10002 جاري التحضير الجمعة - ٢٩ أغسطس ٢٠٢٥ - 8:13 م الفاتورة طباعة الفاتو…" at bounding box center [369, 76] width 717 height 27
click at [343, 73] on div "الطلب #10002 جاري التحضير الجمعة - ٢٩ أغسطس ٢٠٢٥ - 8:13 م الفاتورة طباعة الفاتو…" at bounding box center [369, 76] width 717 height 27
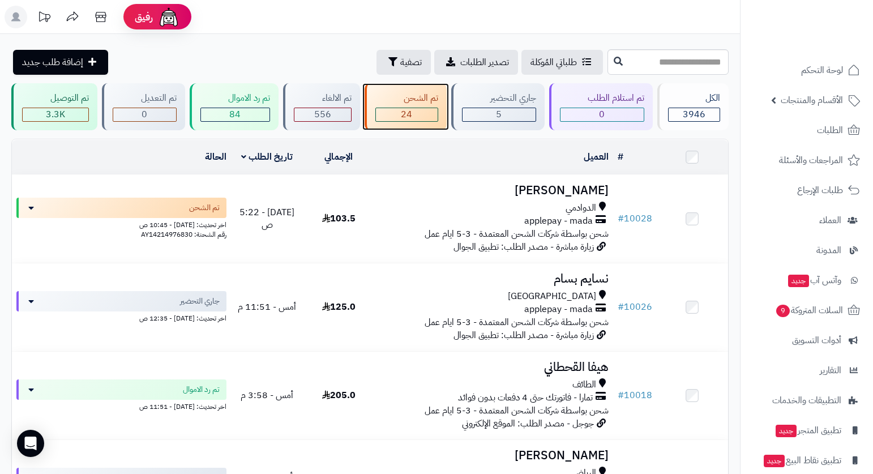
click at [408, 96] on div "تم الشحن" at bounding box center [406, 98] width 63 height 13
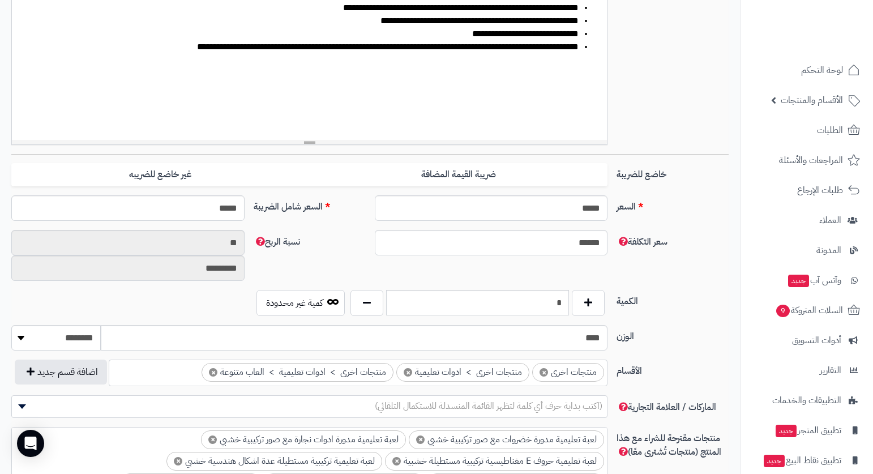
scroll to position [453, 0]
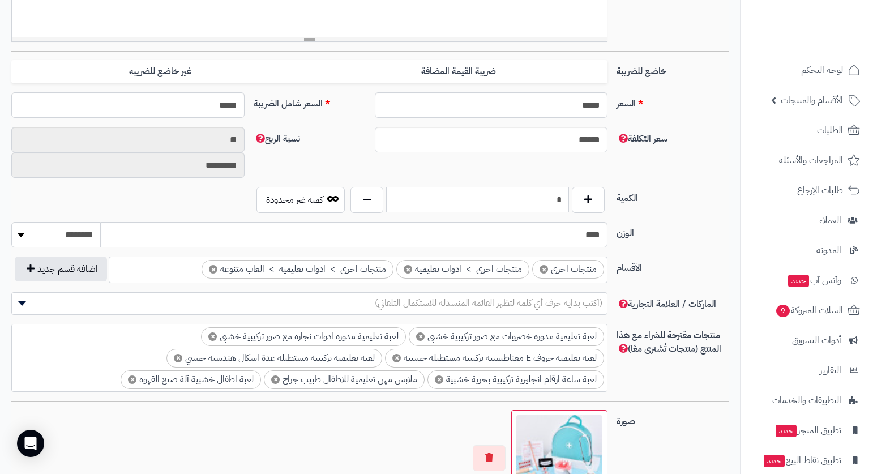
drag, startPoint x: 556, startPoint y: 188, endPoint x: 565, endPoint y: 200, distance: 15.3
click at [565, 200] on input "*" at bounding box center [477, 199] width 183 height 25
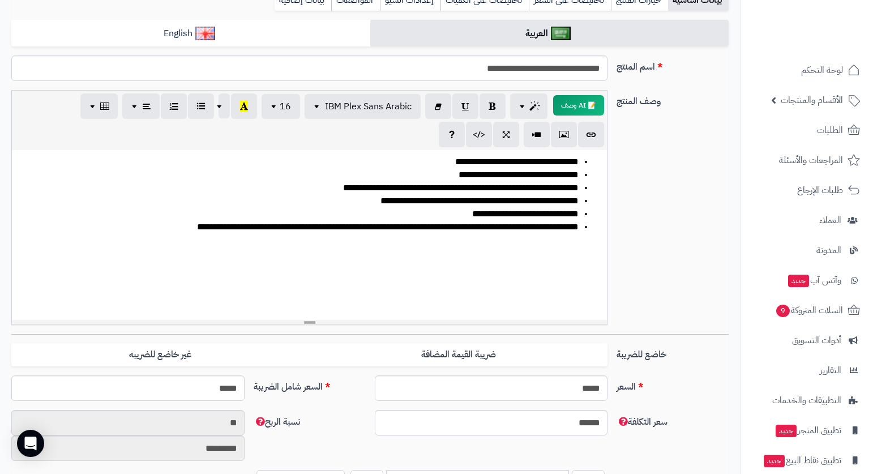
scroll to position [0, 0]
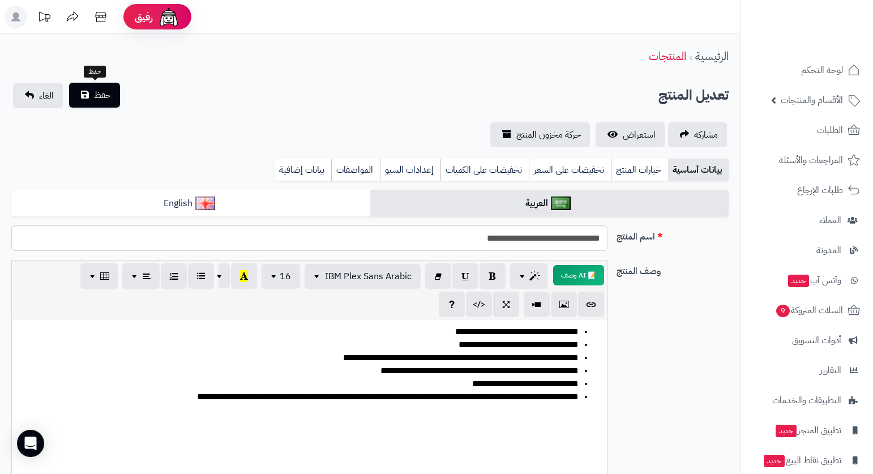
type input "*"
click at [88, 88] on button "حفظ" at bounding box center [94, 95] width 51 height 25
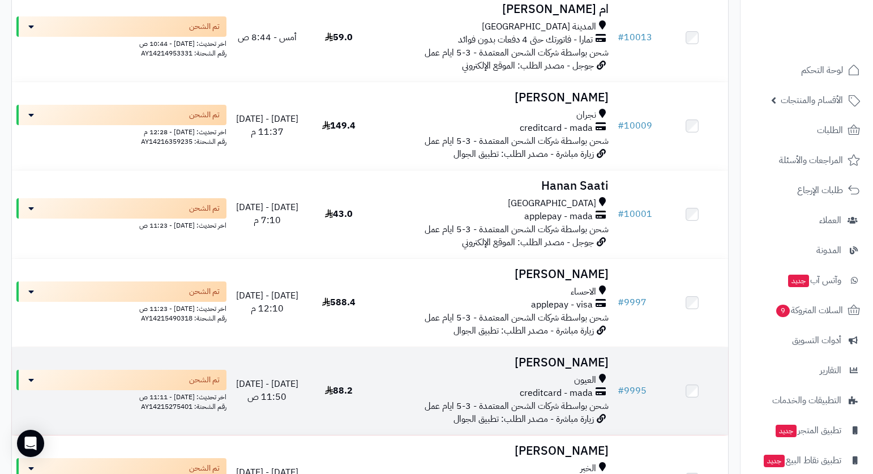
scroll to position [340, 0]
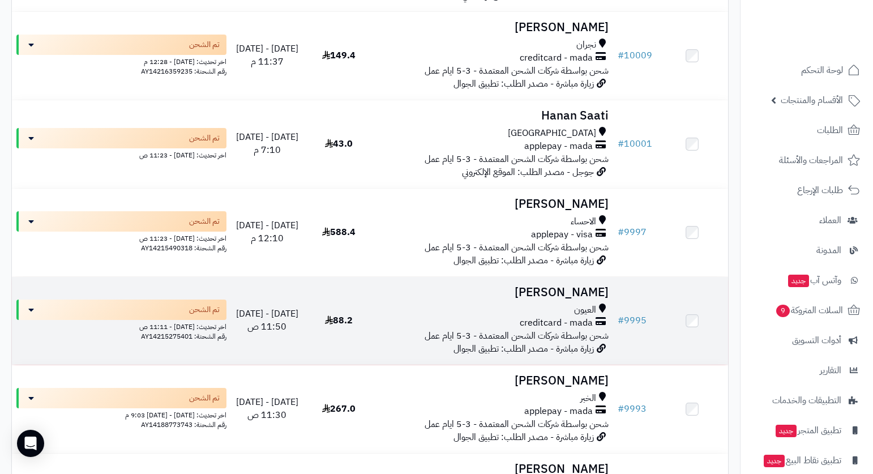
click at [584, 306] on span "العيون" at bounding box center [585, 310] width 22 height 13
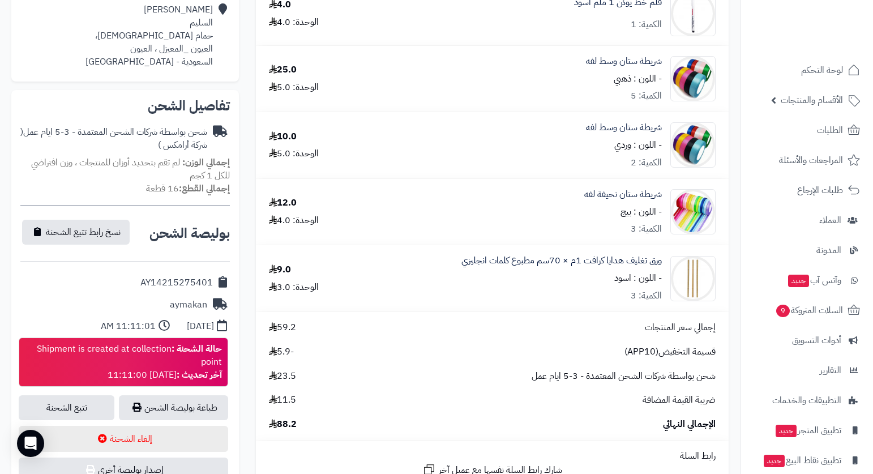
scroll to position [283, 0]
click at [731, 168] on div "قلم خط يوكن 3 ملم اسود الكمية: 1 4.0 الوحدة: 4.0 قلم خط يوكن 2 ملم اسود الكمية:…" at bounding box center [492, 359] width 490 height 1012
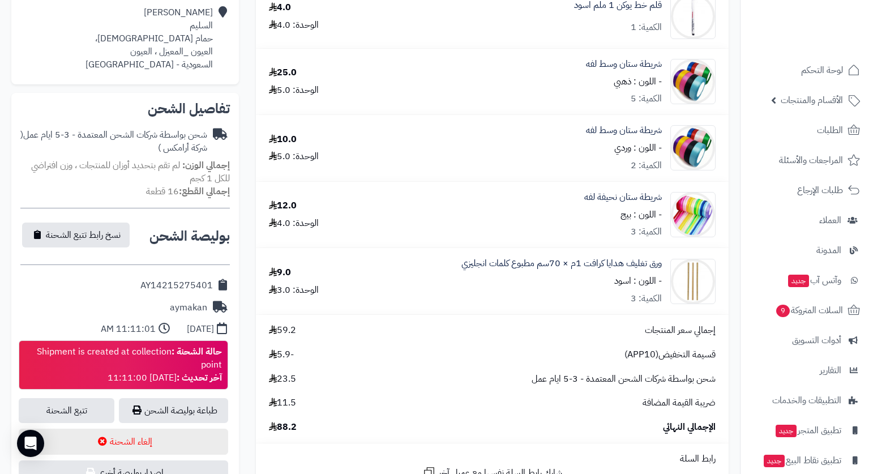
scroll to position [113, 0]
